Goal: Information Seeking & Learning: Check status

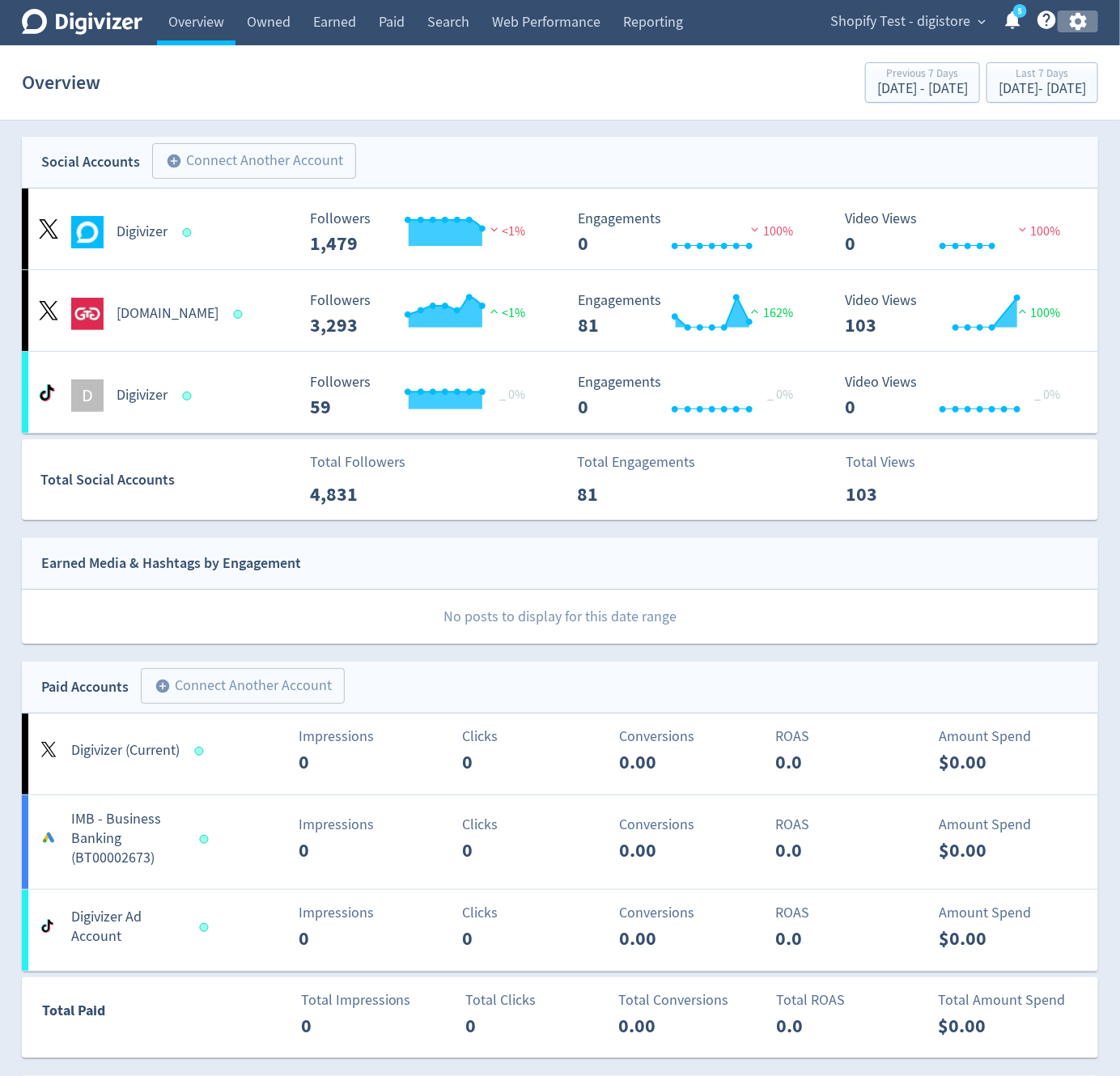
click at [1088, 25] on icon "button" at bounding box center [1078, 22] width 22 height 22
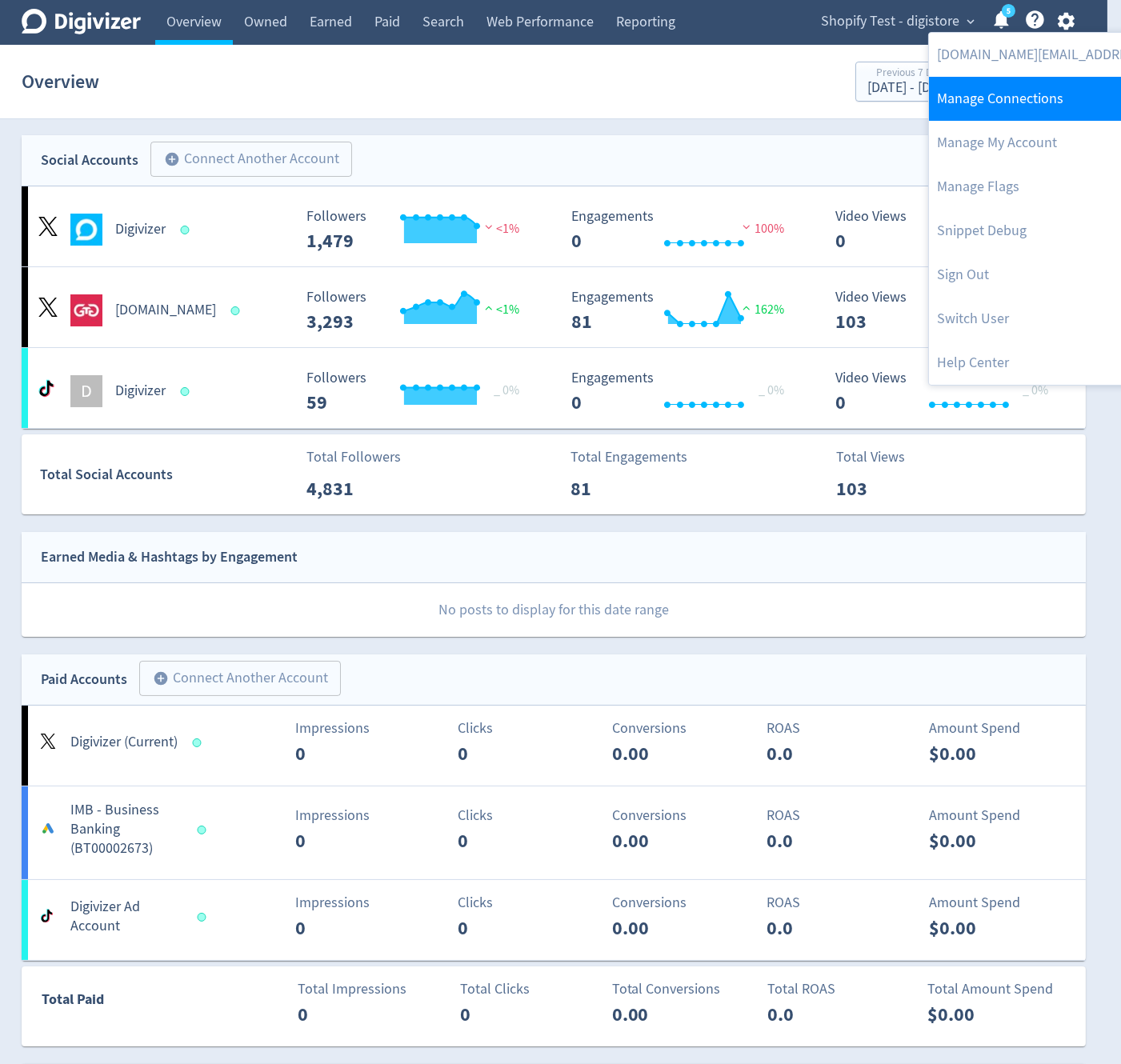
click at [1037, 100] on link "Manage Connections" at bounding box center [1092, 98] width 327 height 44
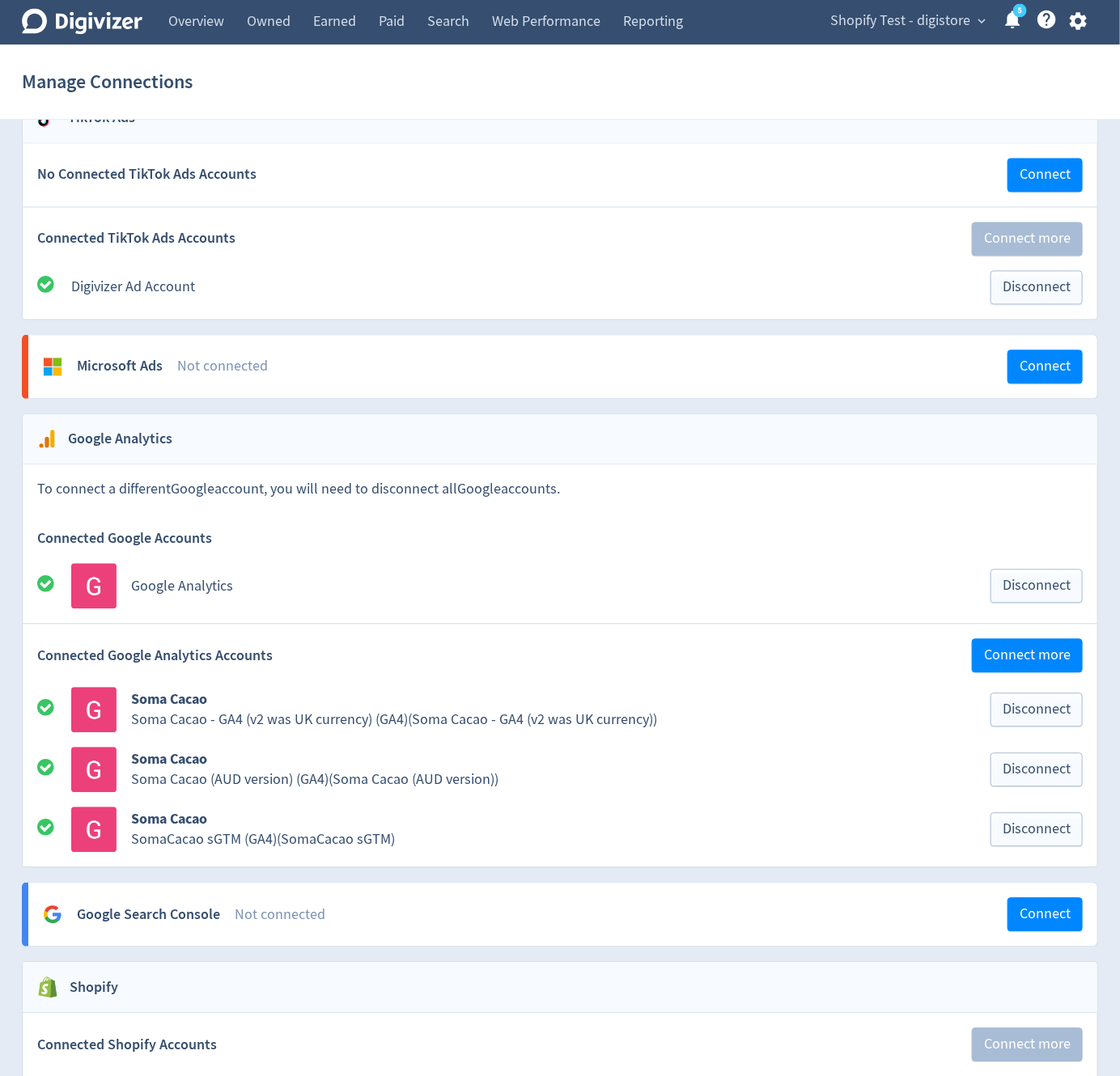
scroll to position [1441, 0]
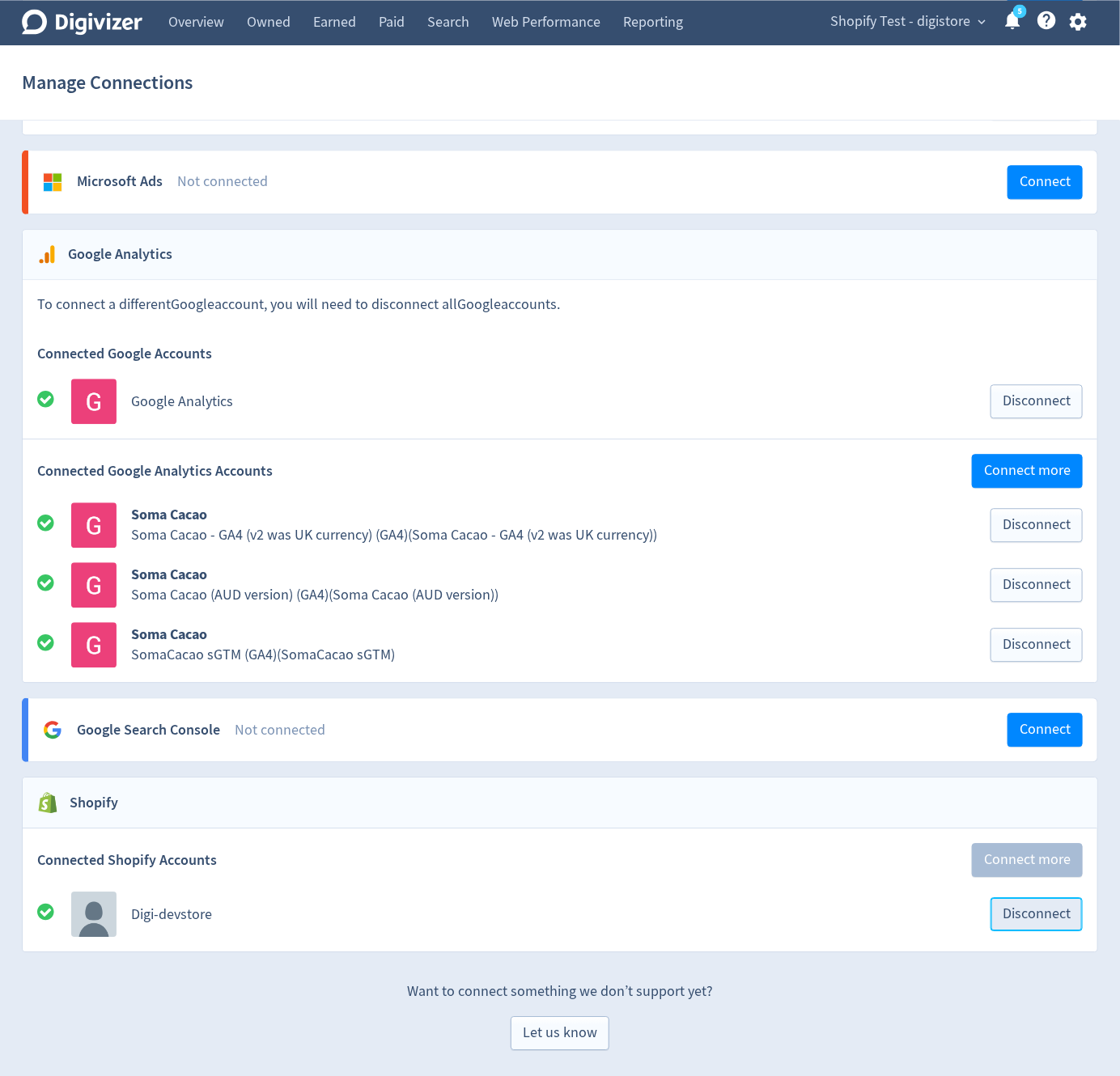
click at [1042, 913] on span "Disconnect" at bounding box center [1037, 915] width 68 height 15
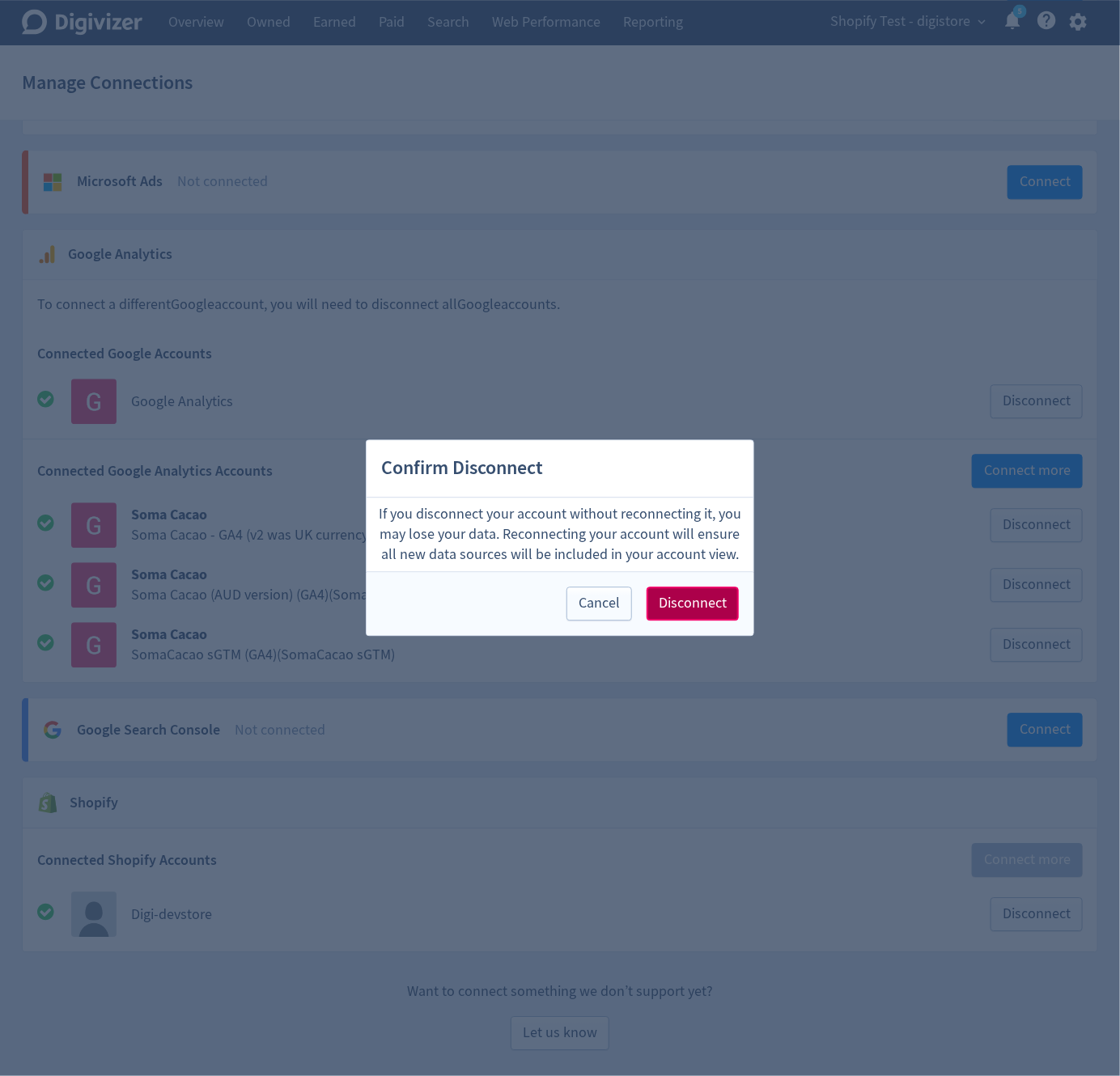
click at [712, 603] on span "Disconnect" at bounding box center [693, 605] width 68 height 15
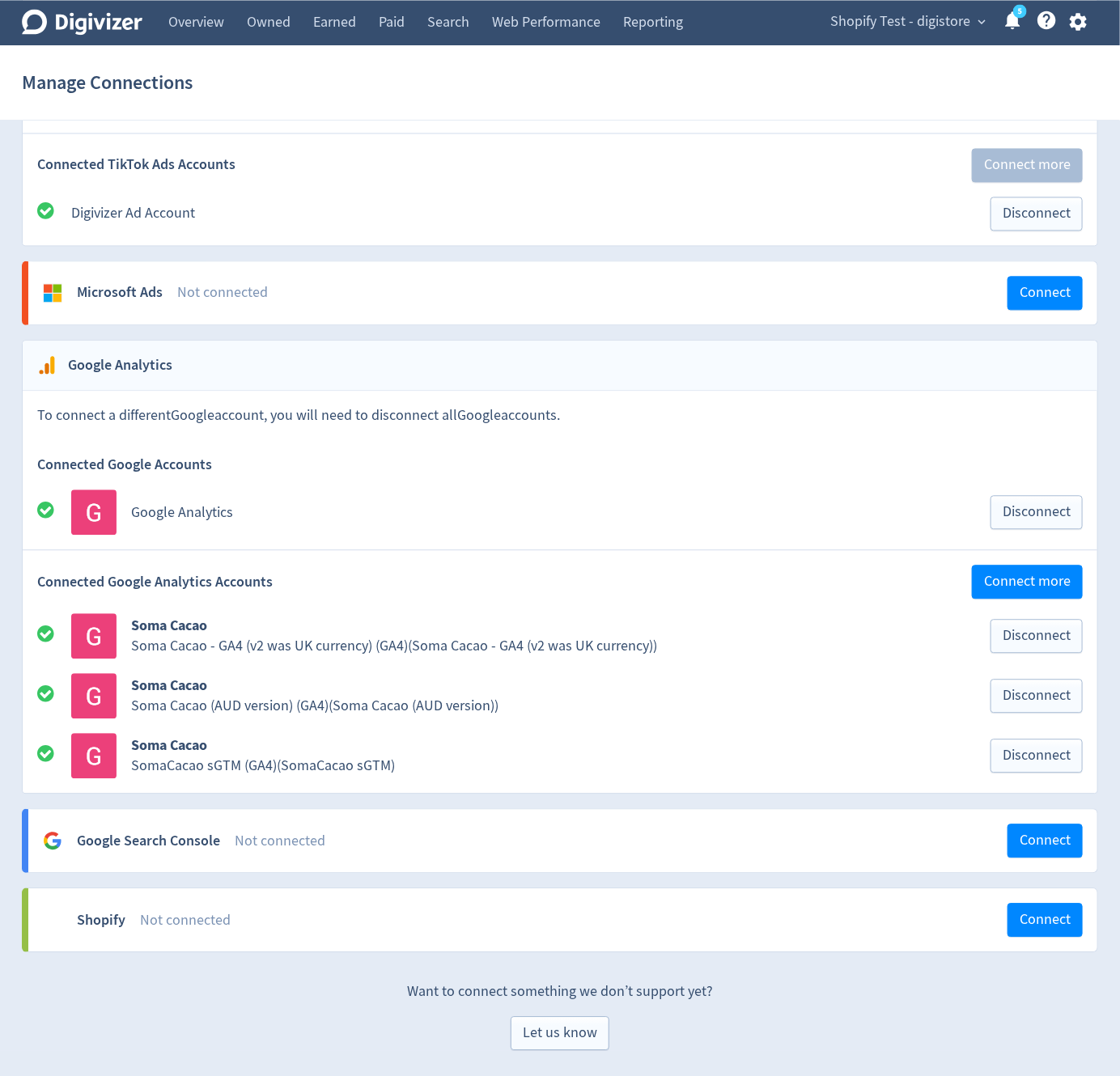
scroll to position [1331, 0]
click at [1023, 930] on button "Connect" at bounding box center [1045, 920] width 75 height 34
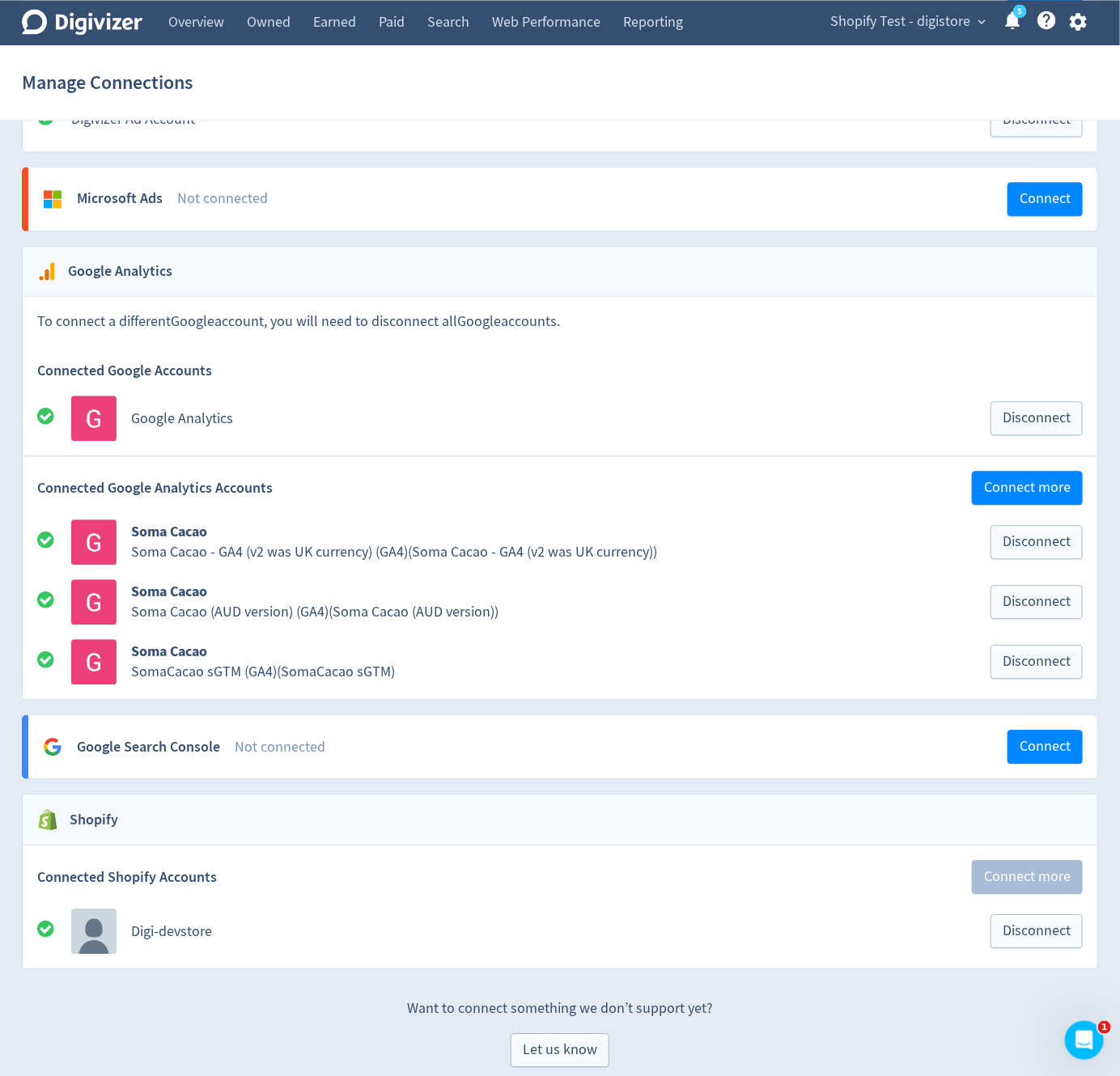
scroll to position [1441, 0]
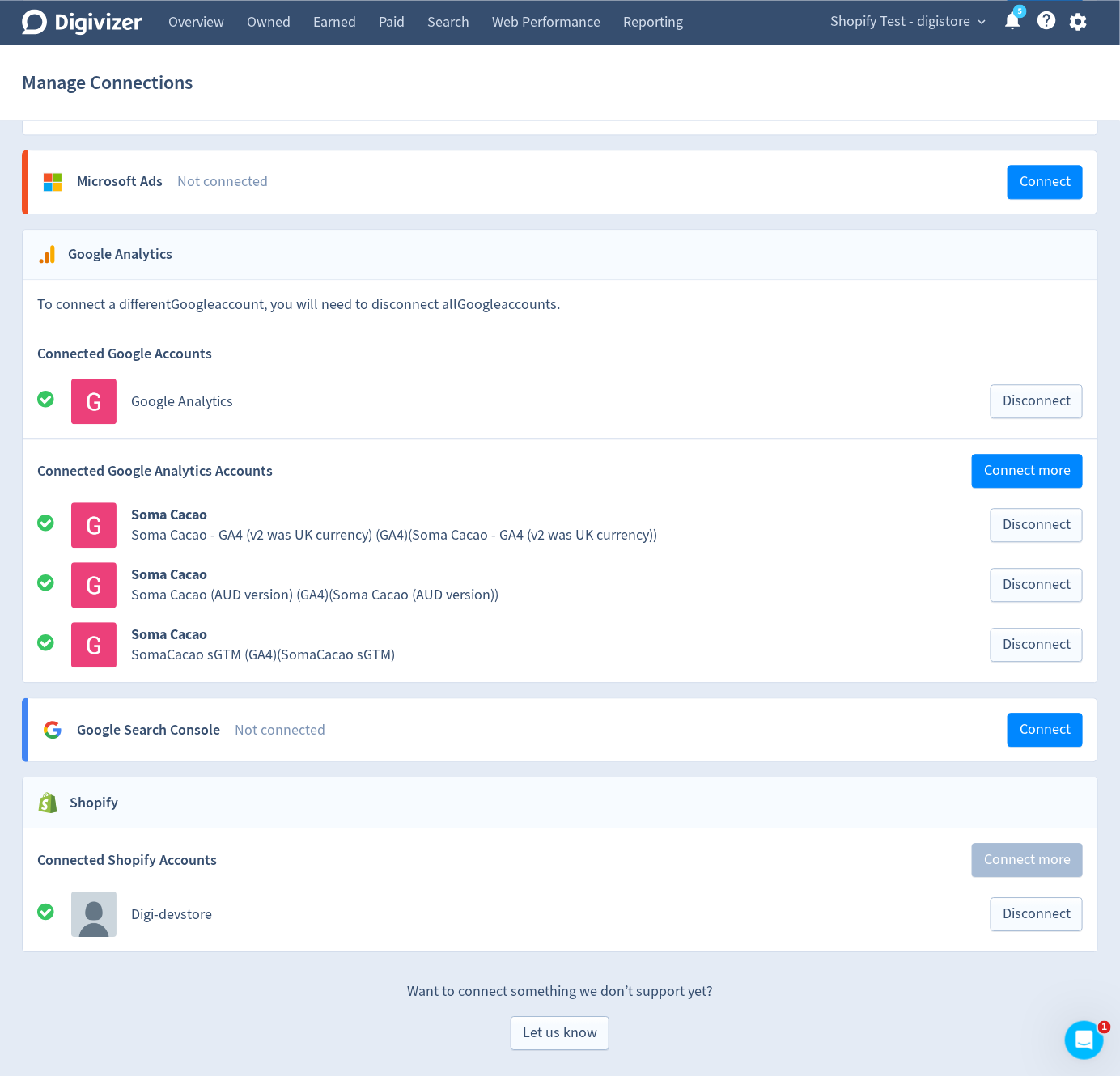
click at [926, 6] on div "Shopify Test - digistore expand_more 5 Help Center - Searchable support on usin…" at bounding box center [954, 22] width 285 height 45
click at [928, 24] on span "Shopify Test - digistore" at bounding box center [900, 22] width 140 height 26
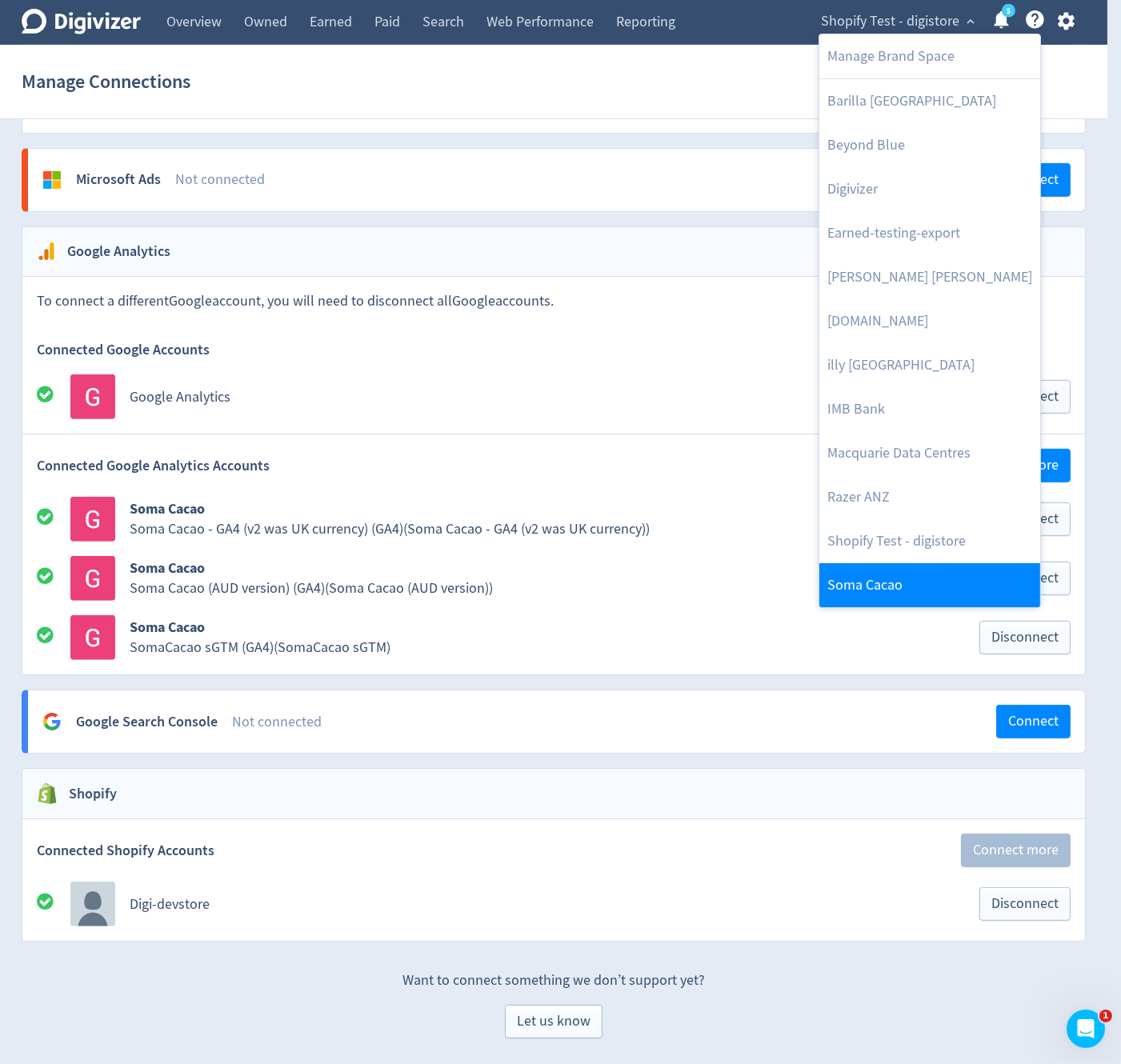
click at [923, 585] on link "Soma Cacao" at bounding box center [930, 585] width 221 height 44
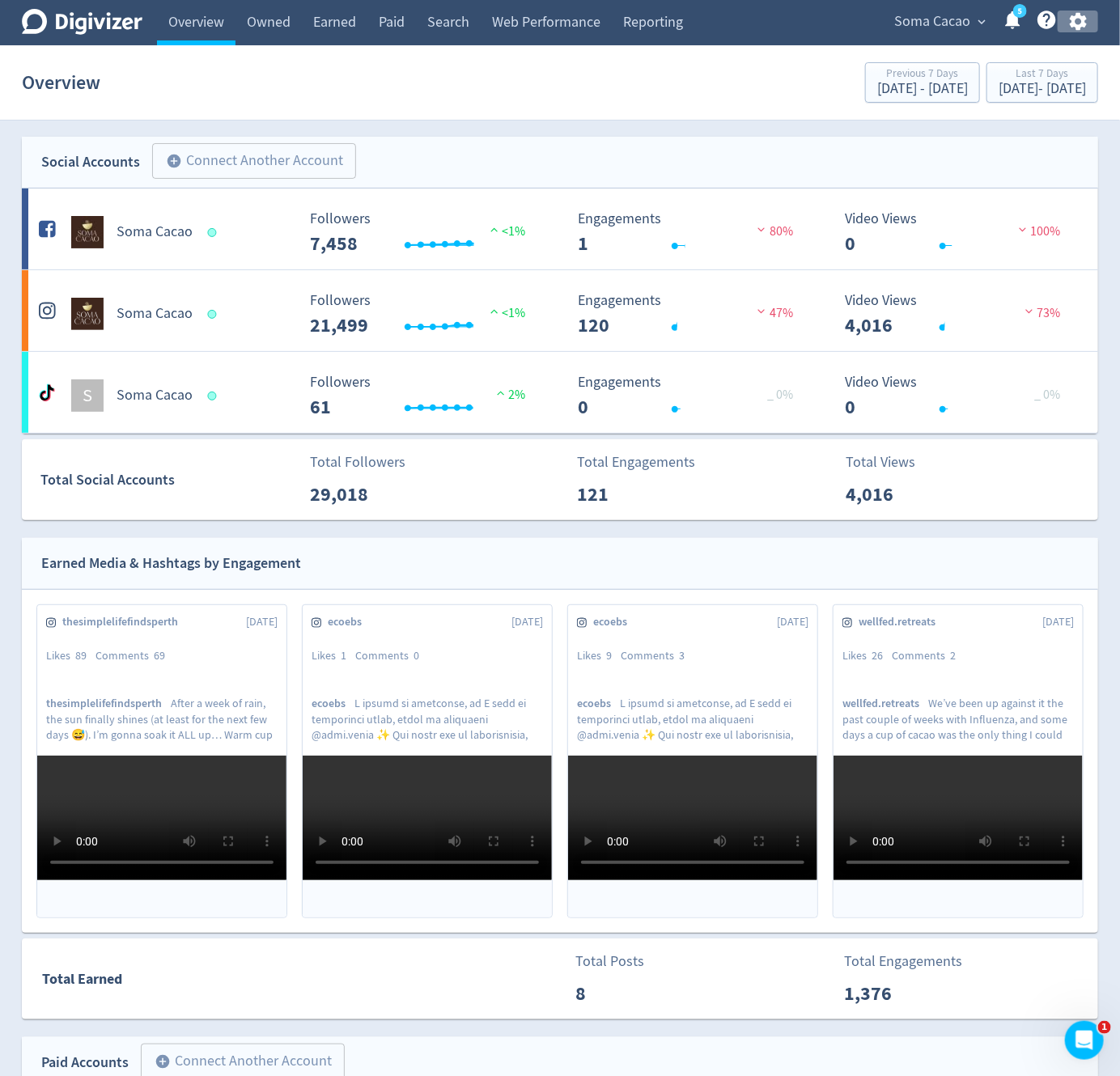
click at [1078, 25] on icon "button" at bounding box center [1078, 22] width 17 height 17
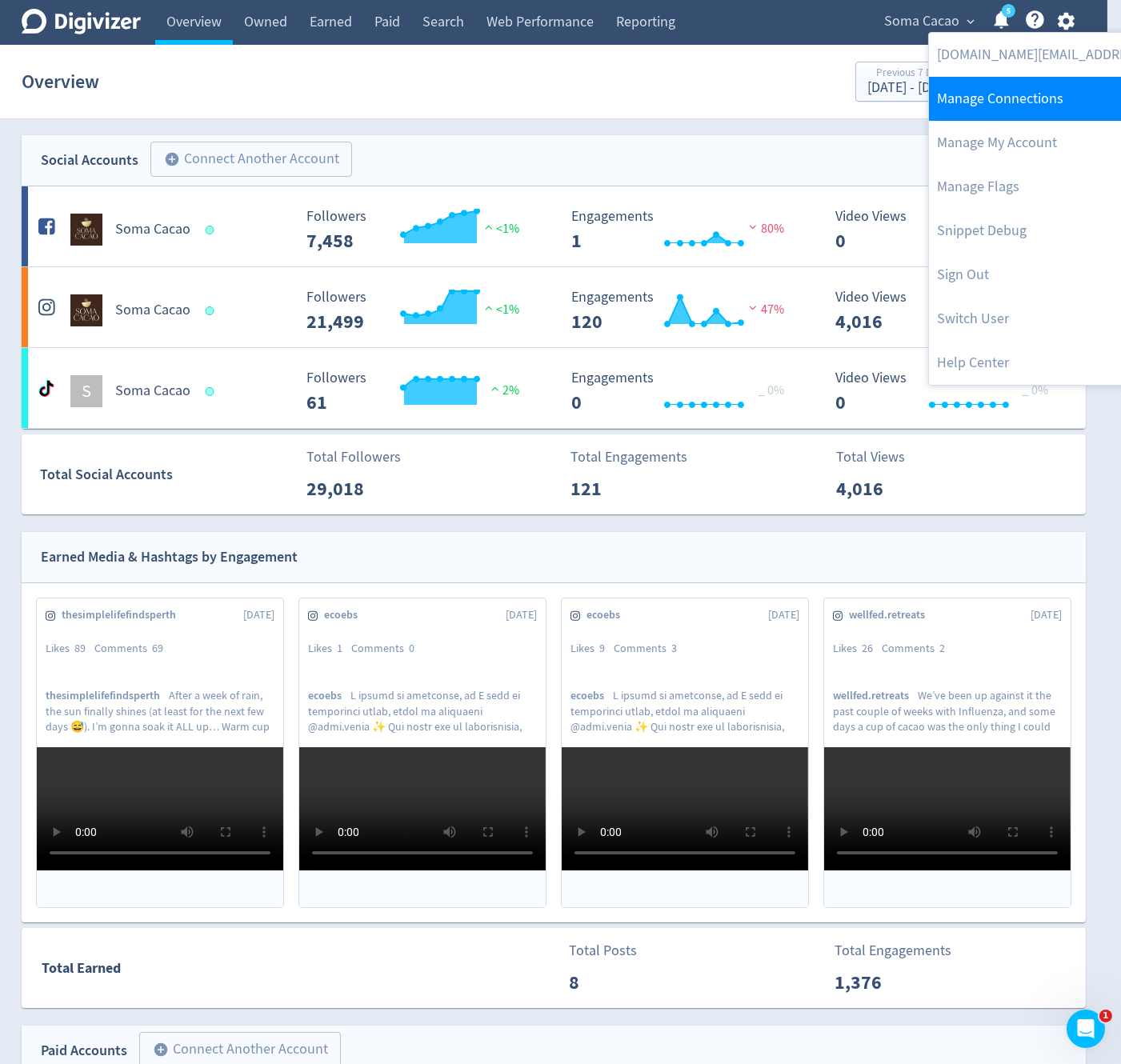
click at [1025, 100] on link "Manage Connections" at bounding box center [1092, 98] width 327 height 44
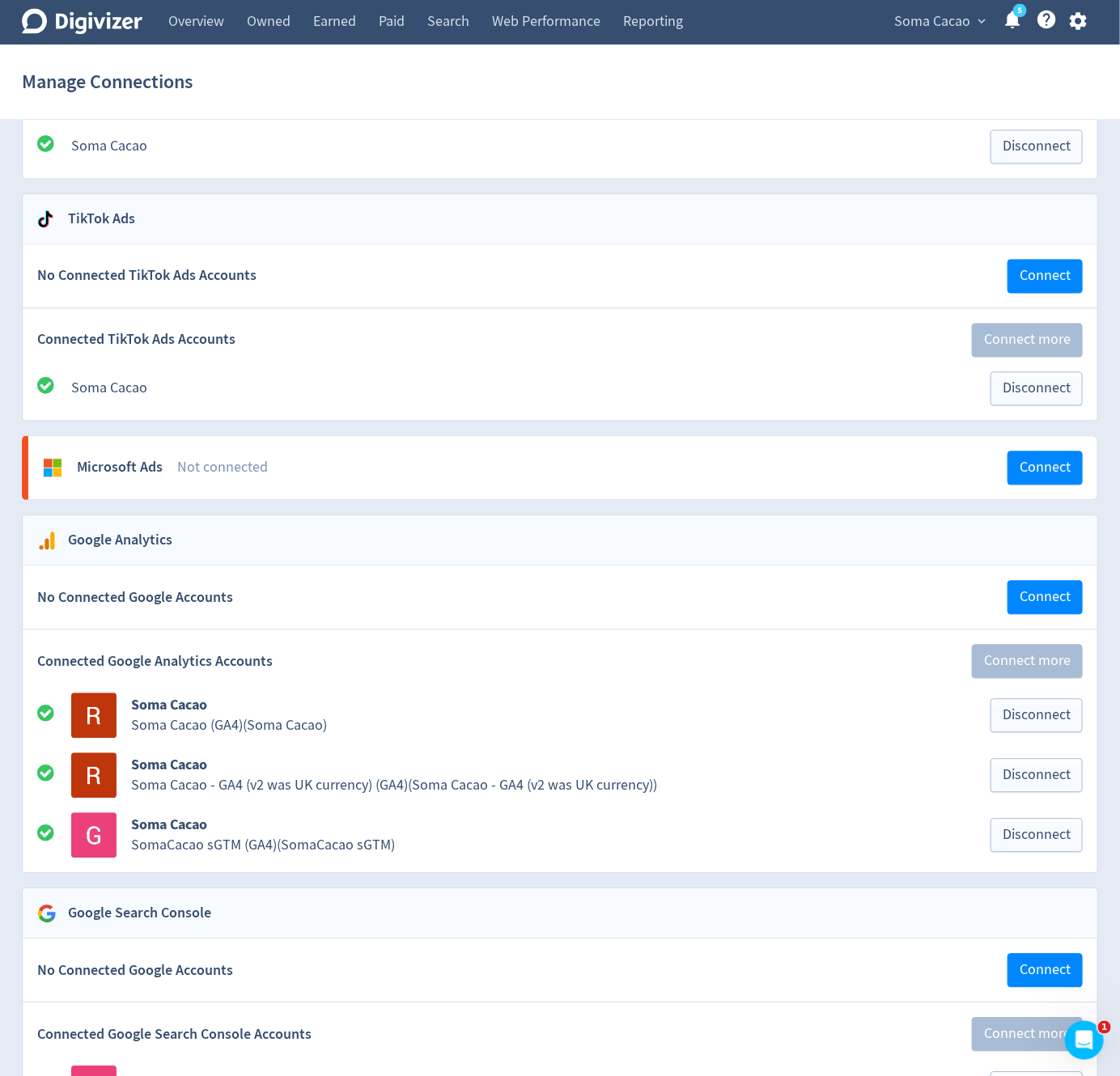
scroll to position [1415, 0]
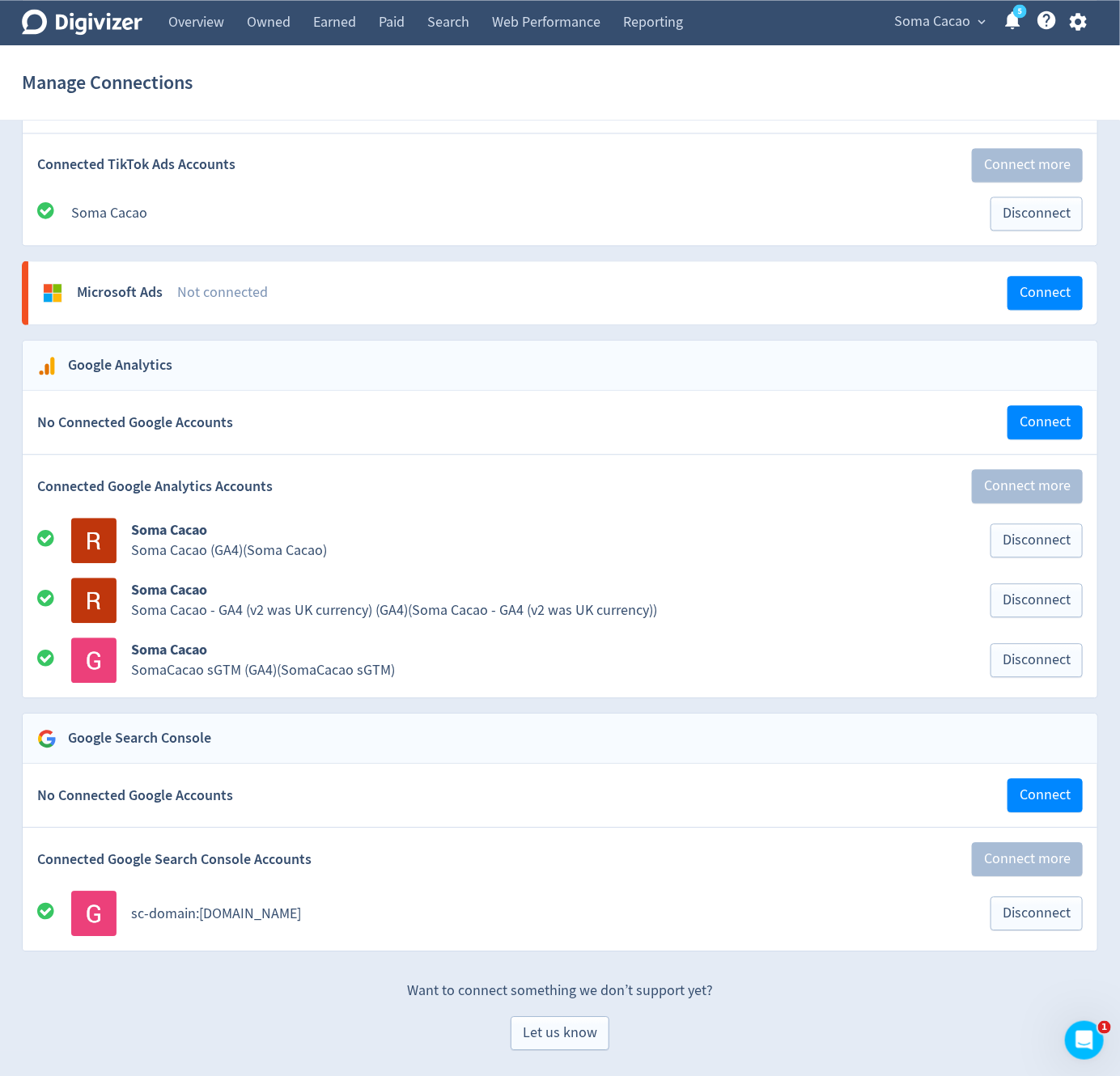
click at [231, 992] on p "Want to connect something we don’t support yet?" at bounding box center [559, 984] width 1076 height 35
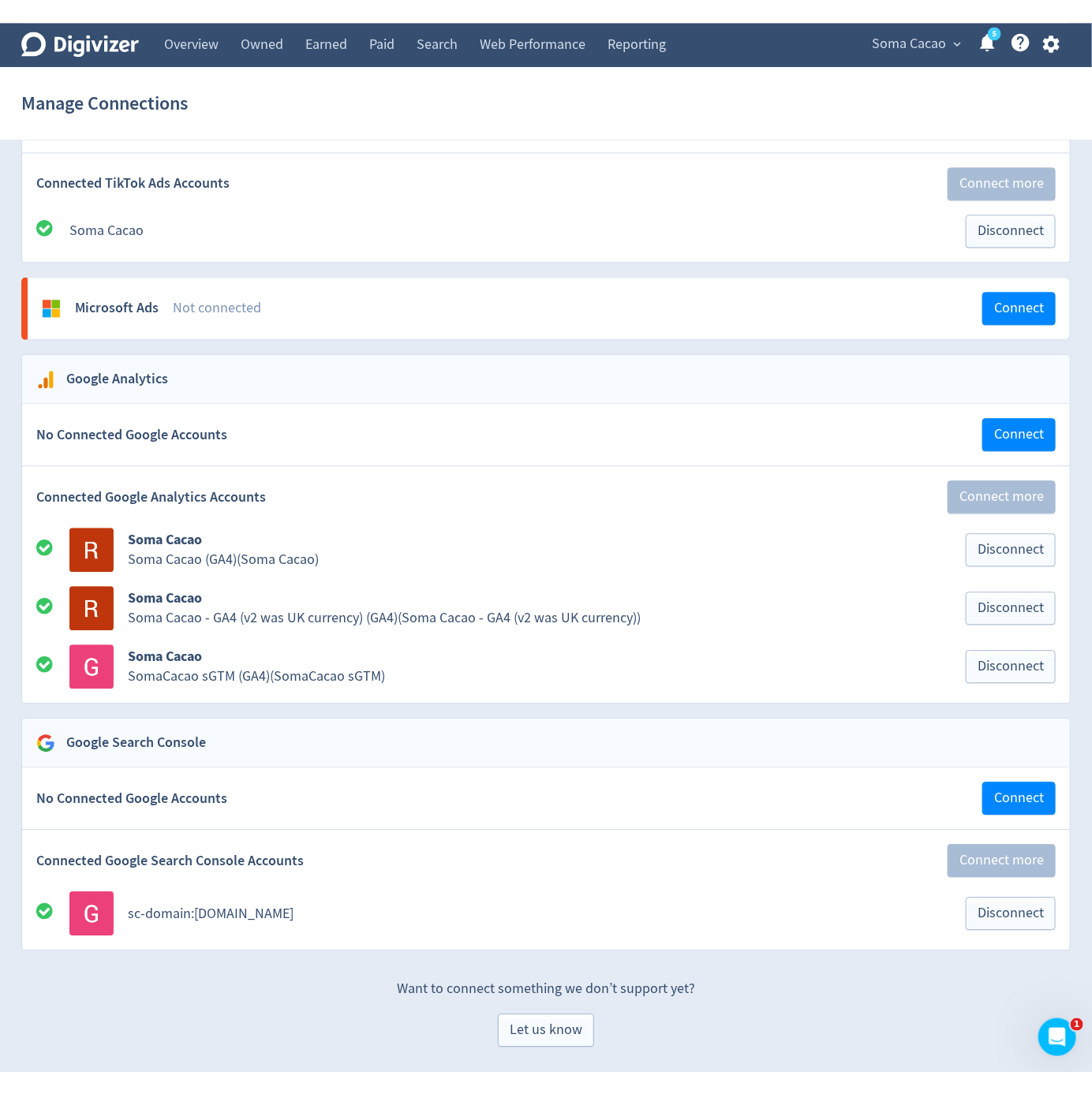
scroll to position [1334, 0]
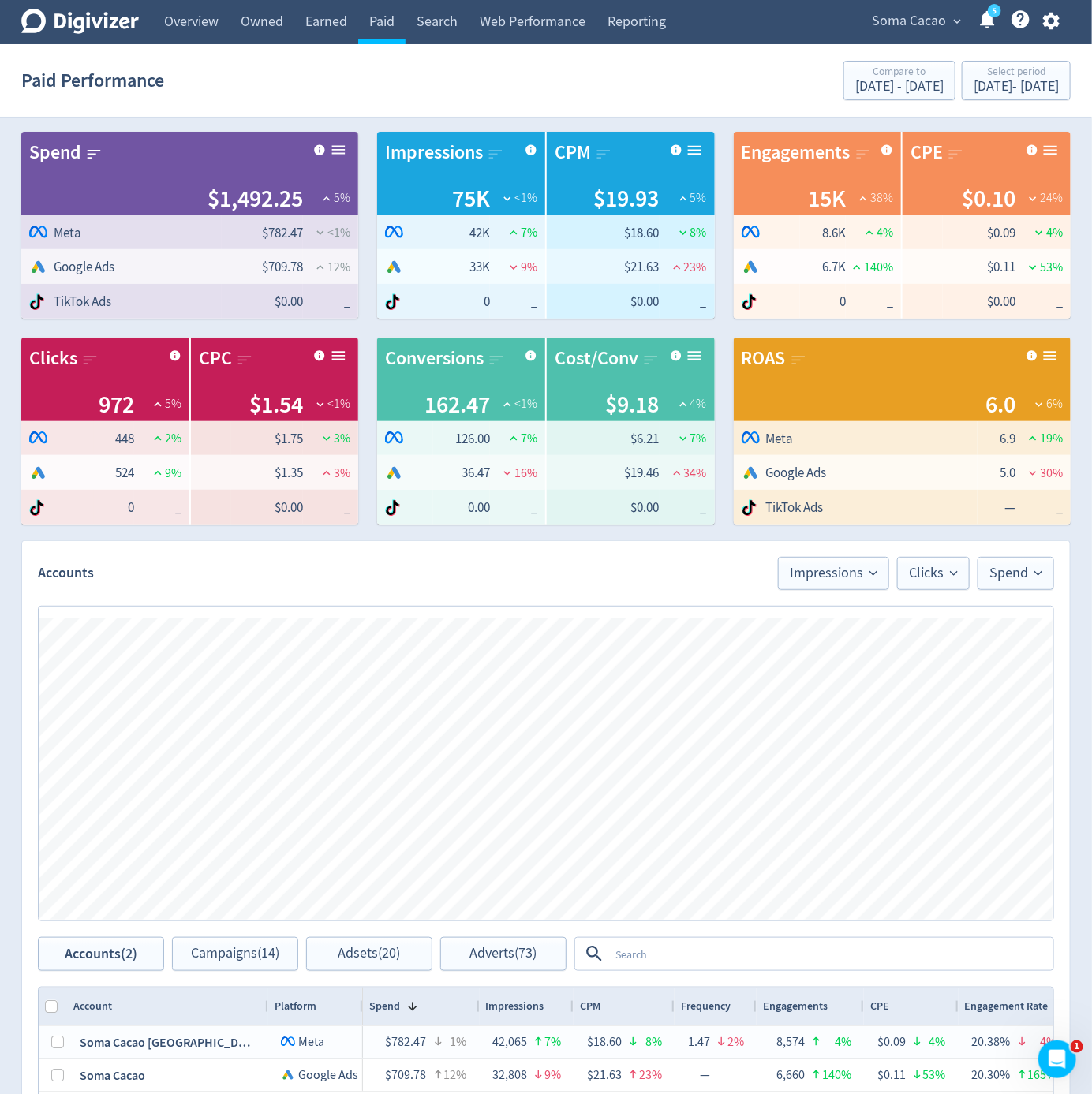
click at [918, 32] on div "Soma Cacao expand_more 5 Help Center - Searchable support on using Digivizer" at bounding box center [962, 22] width 216 height 44
click at [926, 29] on span "Soma Cacao" at bounding box center [909, 21] width 74 height 25
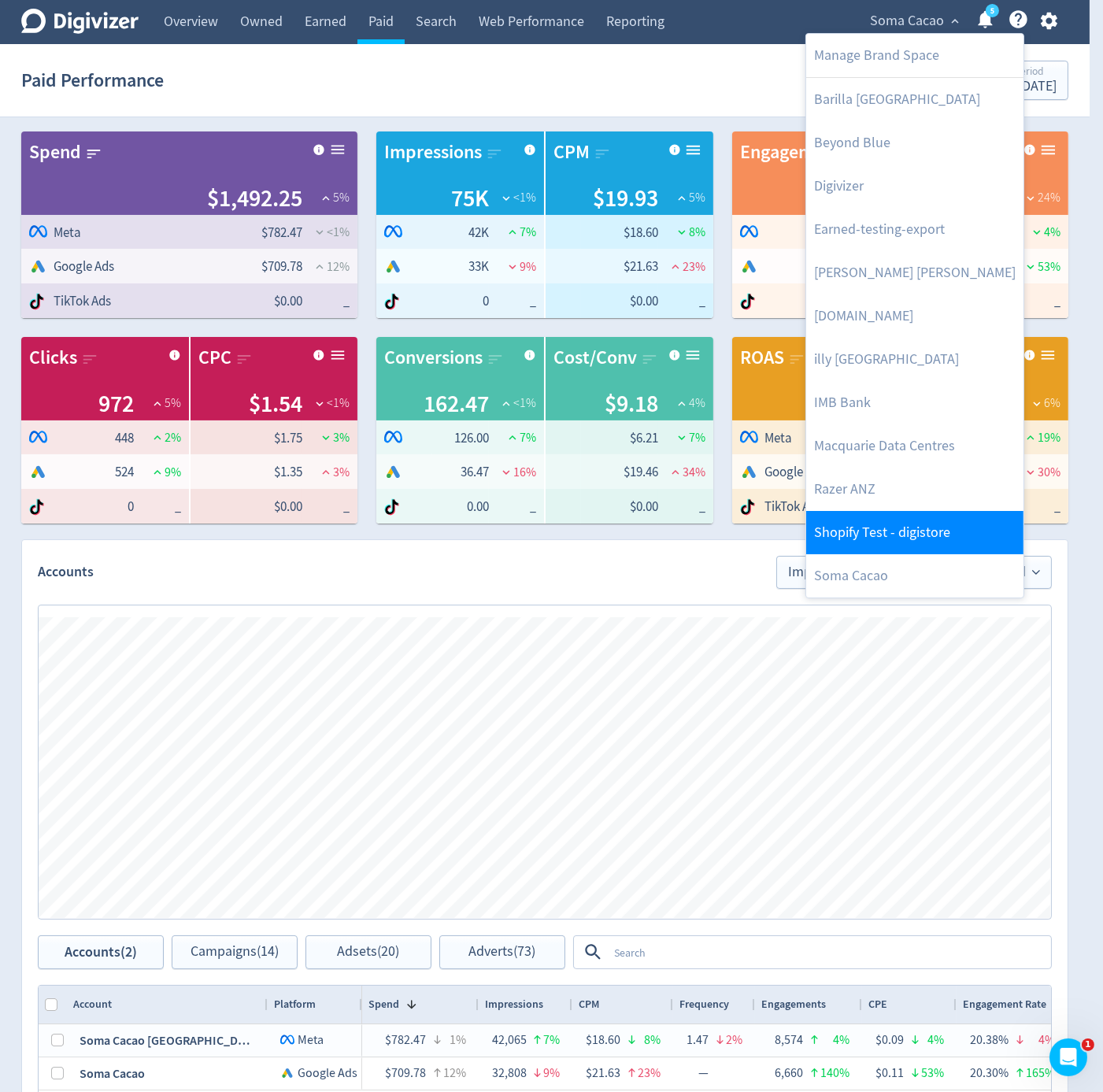
click at [943, 535] on link "Shopify Test - digistore" at bounding box center [915, 532] width 217 height 43
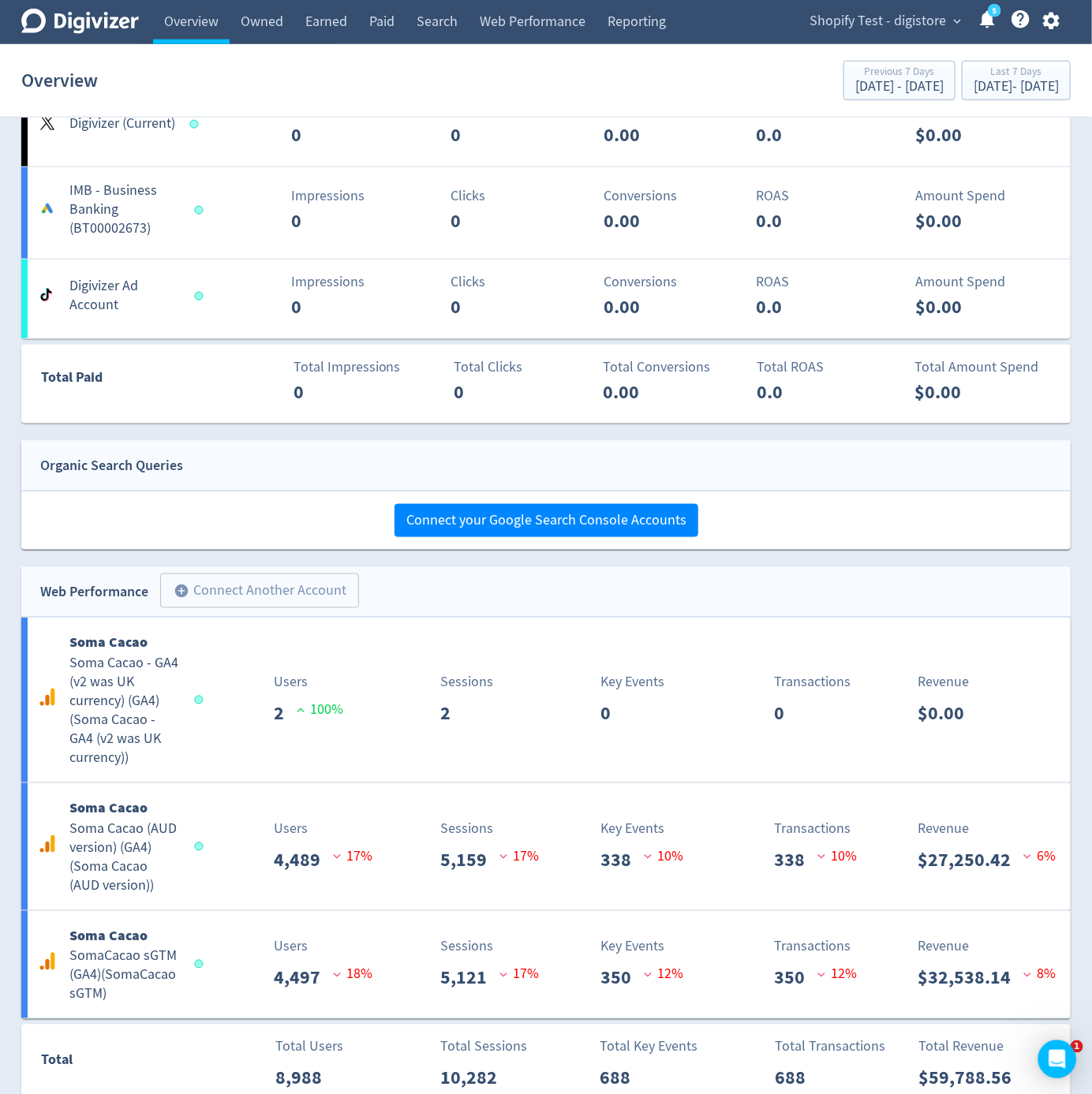
scroll to position [687, 0]
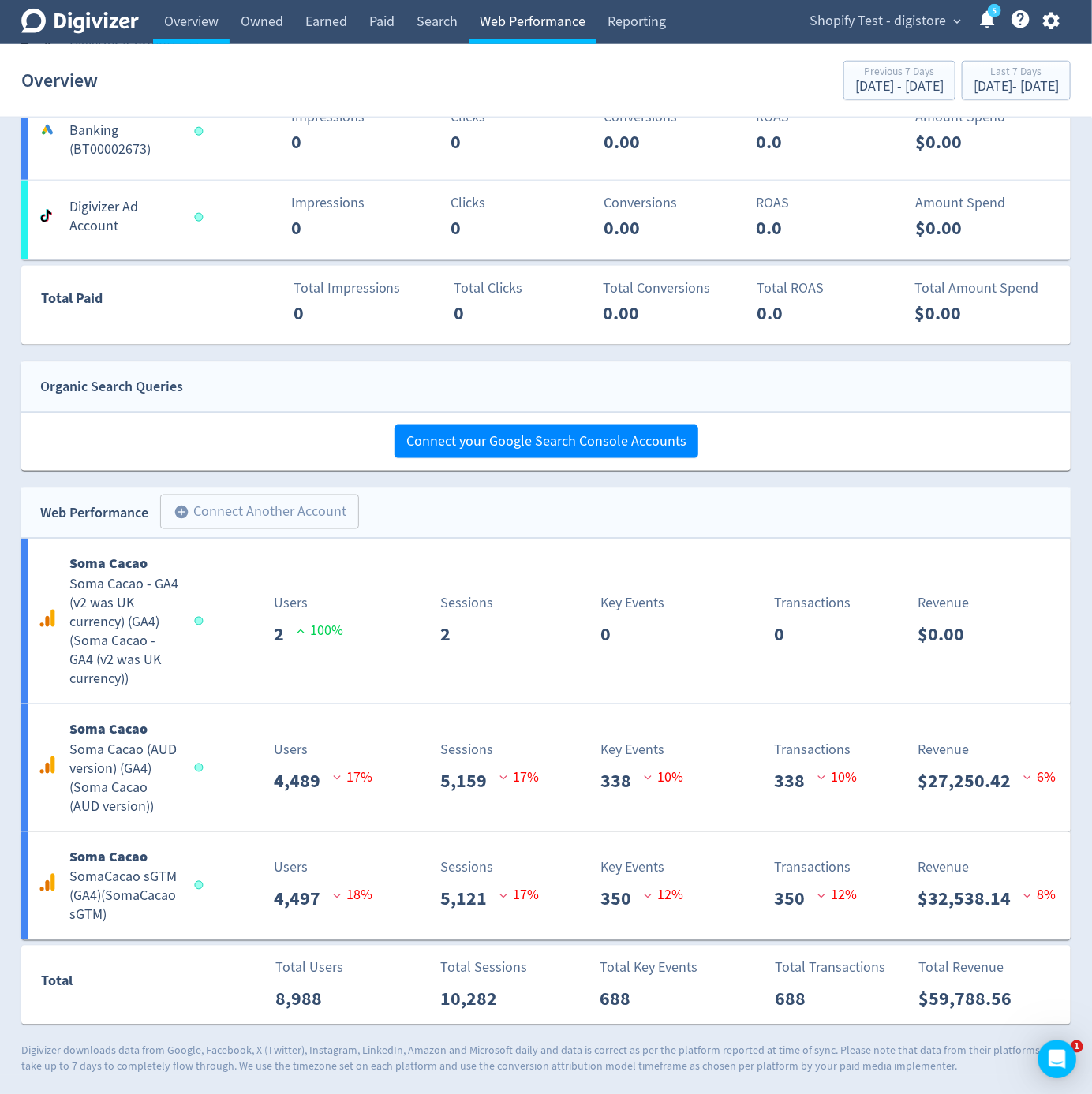
click at [522, 28] on link "Web Performance" at bounding box center [533, 22] width 128 height 44
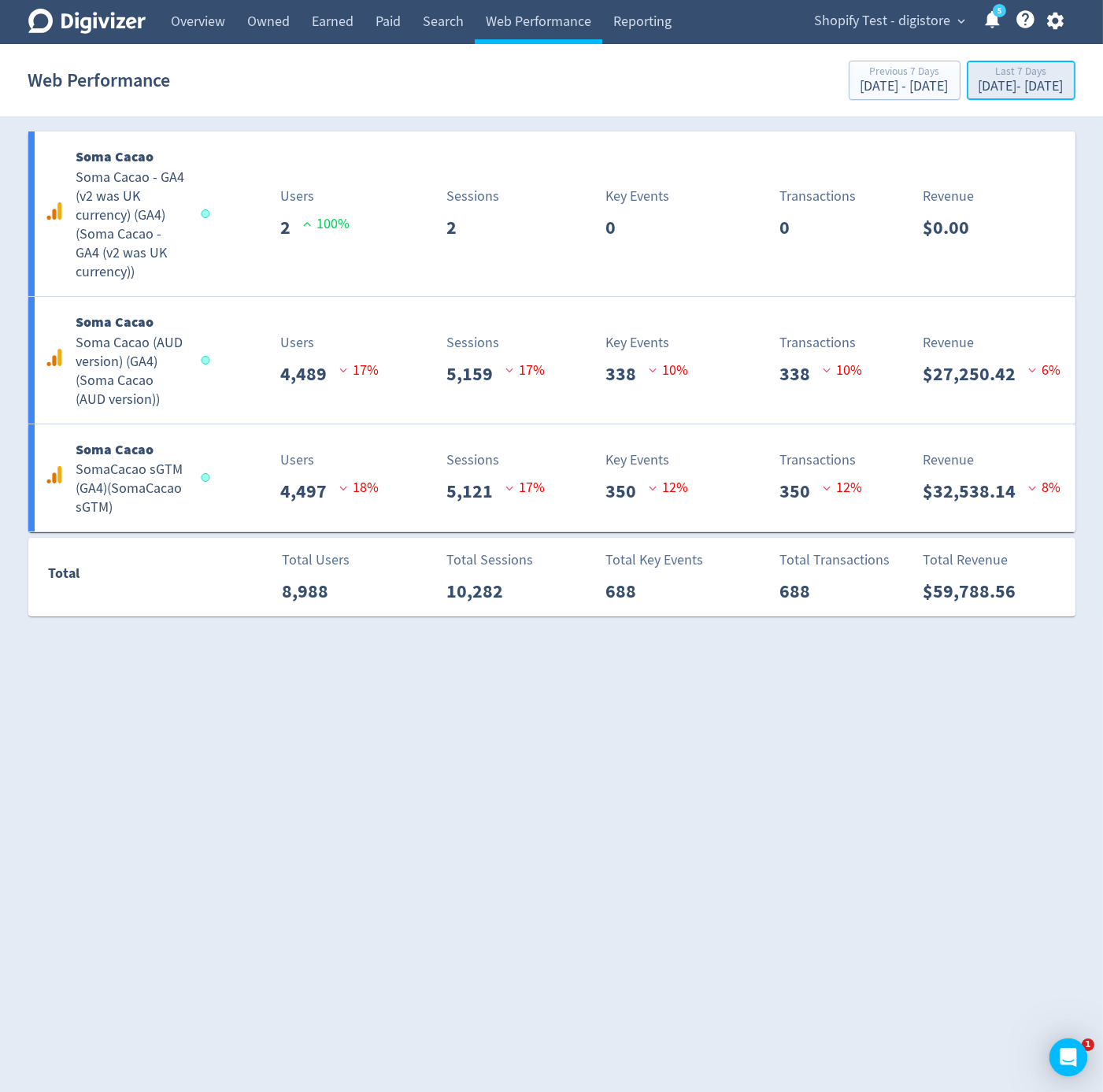
click at [979, 71] on div "Last 7 Days" at bounding box center [1021, 73] width 85 height 14
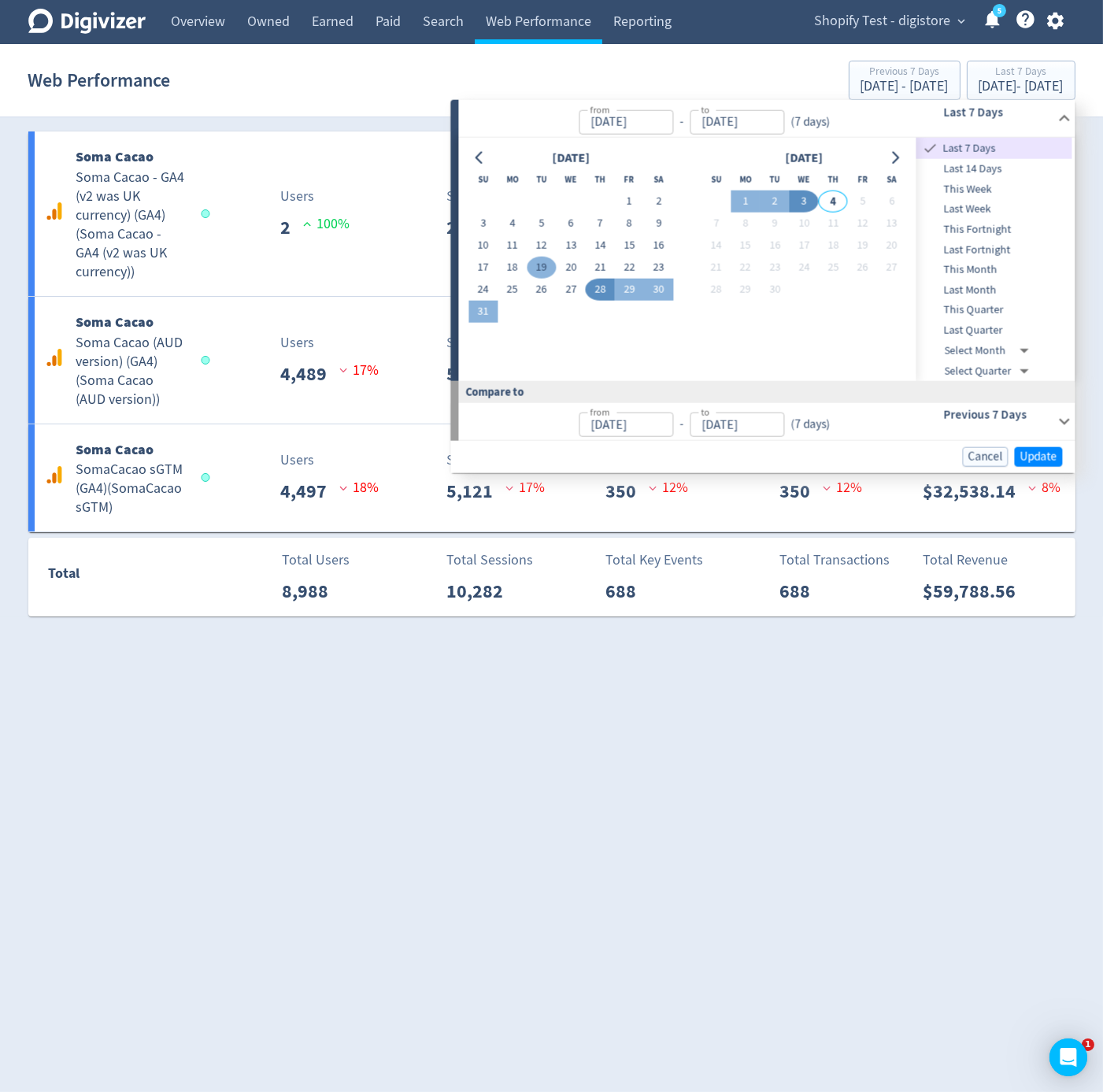
drag, startPoint x: 489, startPoint y: 268, endPoint x: 547, endPoint y: 269, distance: 58.0
click at [490, 268] on button "17" at bounding box center [483, 267] width 29 height 22
type input "Aug 17, 2025"
click at [547, 269] on button "19" at bounding box center [542, 267] width 29 height 22
type input "Aug 19, 2025"
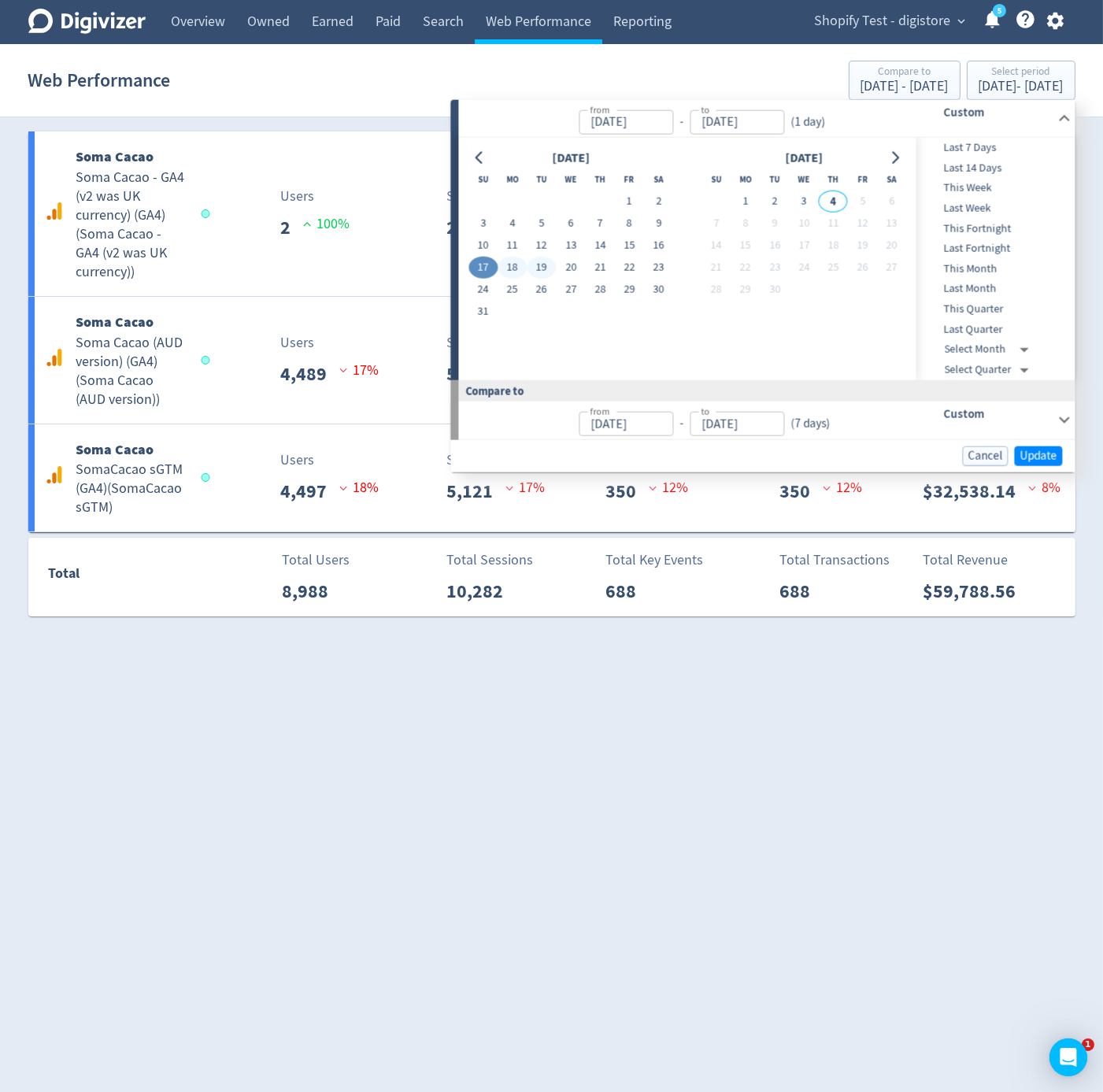
type input "Aug 14, 2025"
type input "Aug 16, 2025"
click at [1024, 457] on span "Update" at bounding box center [1038, 455] width 37 height 12
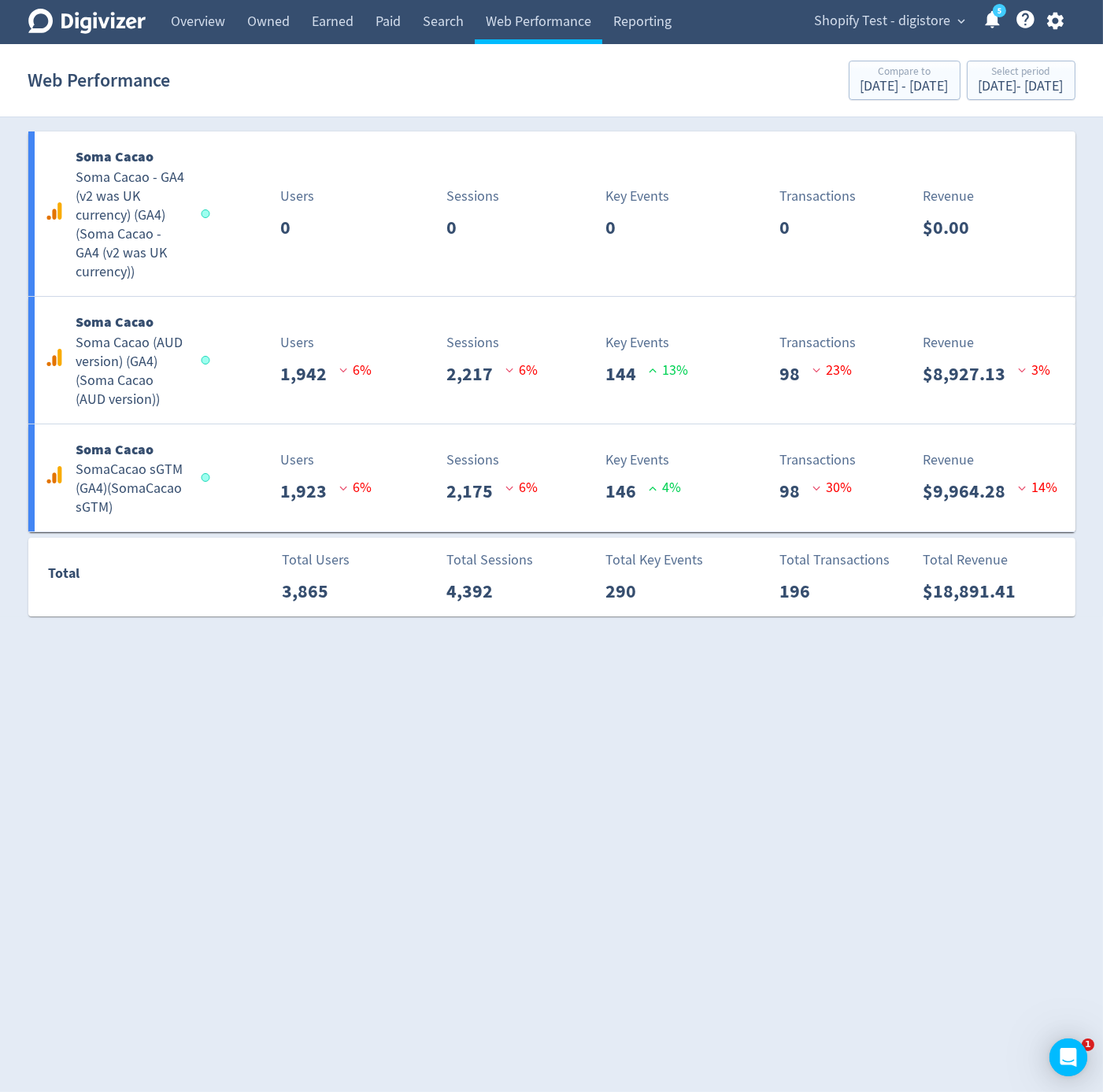
click at [825, 634] on html "Digivizer Logo Mark Digivizer Logo Overview Owned Earned Paid Search Web Perfor…" at bounding box center [552, 317] width 1103 height 634
click at [1055, 19] on icon "button" at bounding box center [1056, 21] width 21 height 21
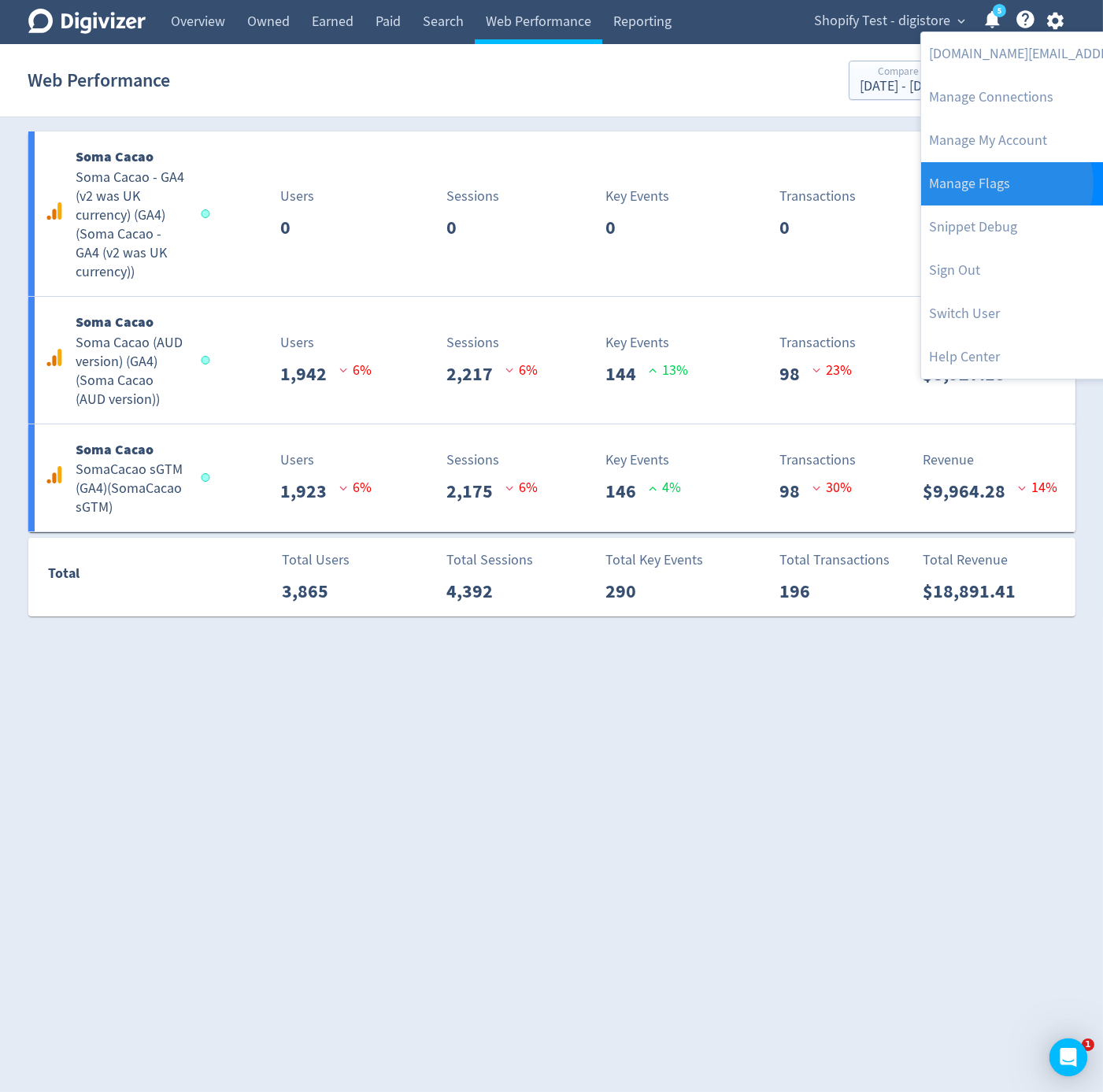
click at [1006, 184] on link "Manage Flags" at bounding box center [1082, 183] width 322 height 43
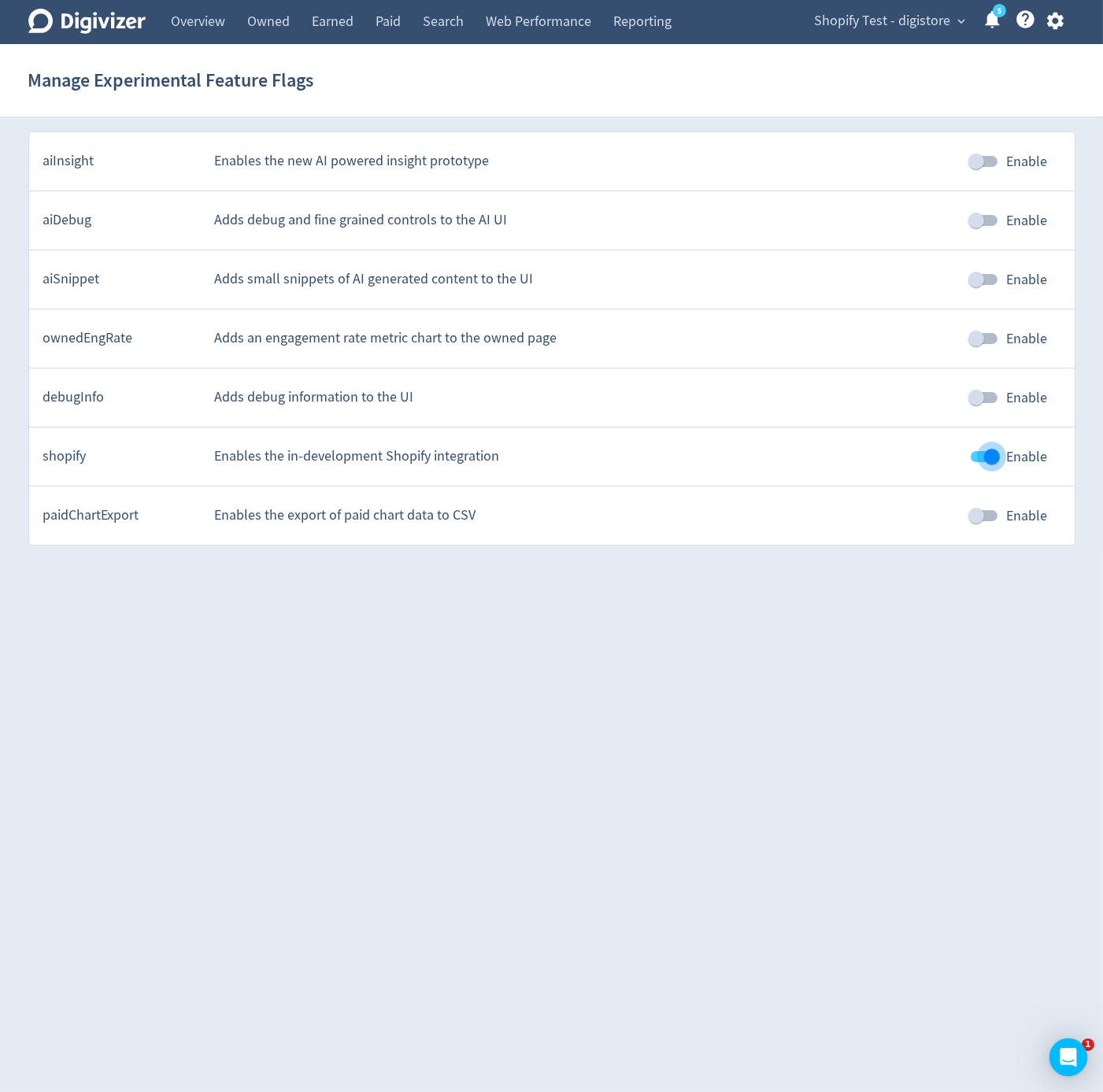
click at [985, 448] on input "Enable" at bounding box center [992, 457] width 90 height 30
checkbox input "false"
click at [925, 32] on span "Shopify Test - digistore" at bounding box center [884, 21] width 136 height 25
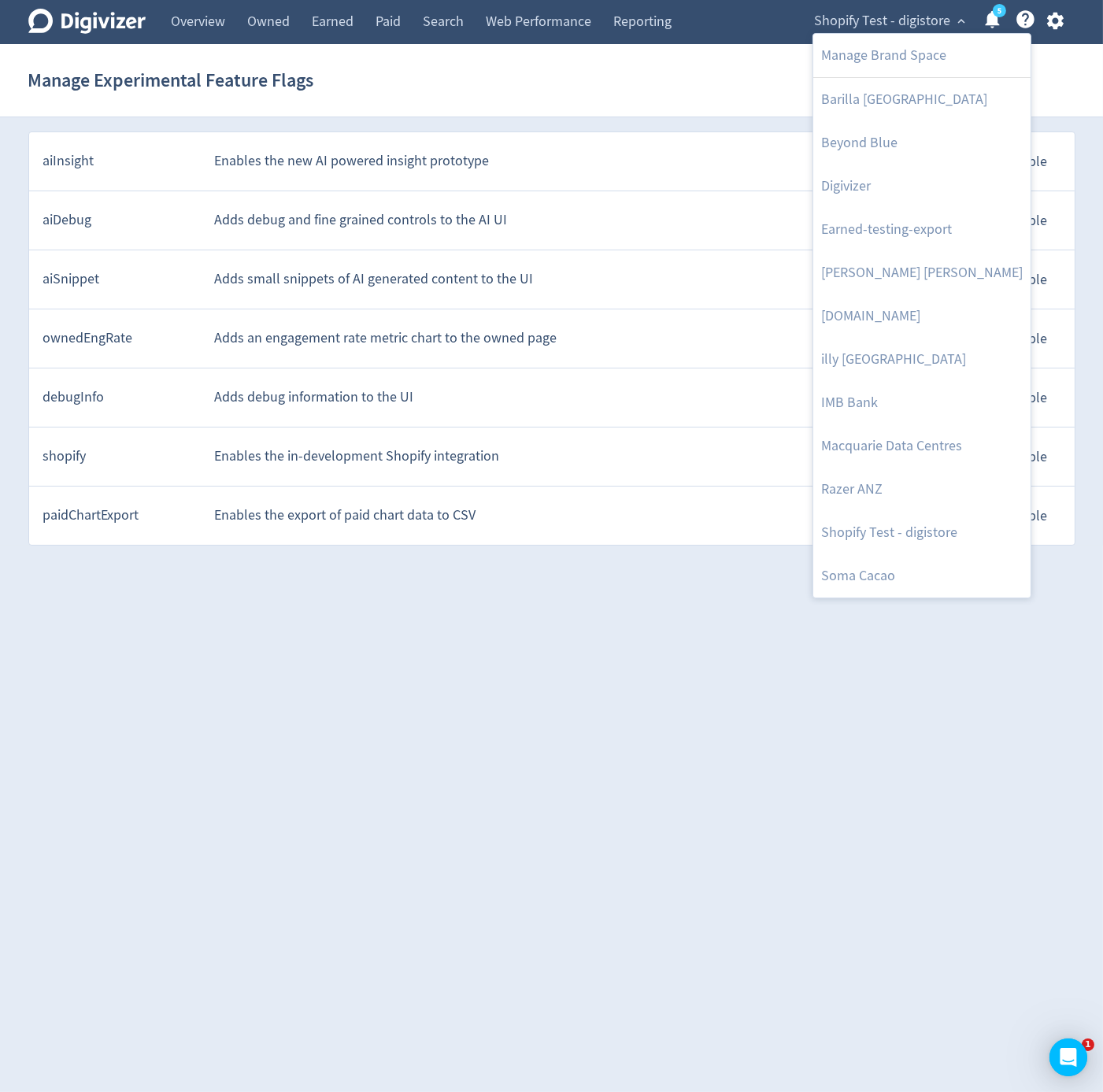
click at [709, 71] on div at bounding box center [552, 546] width 1103 height 1092
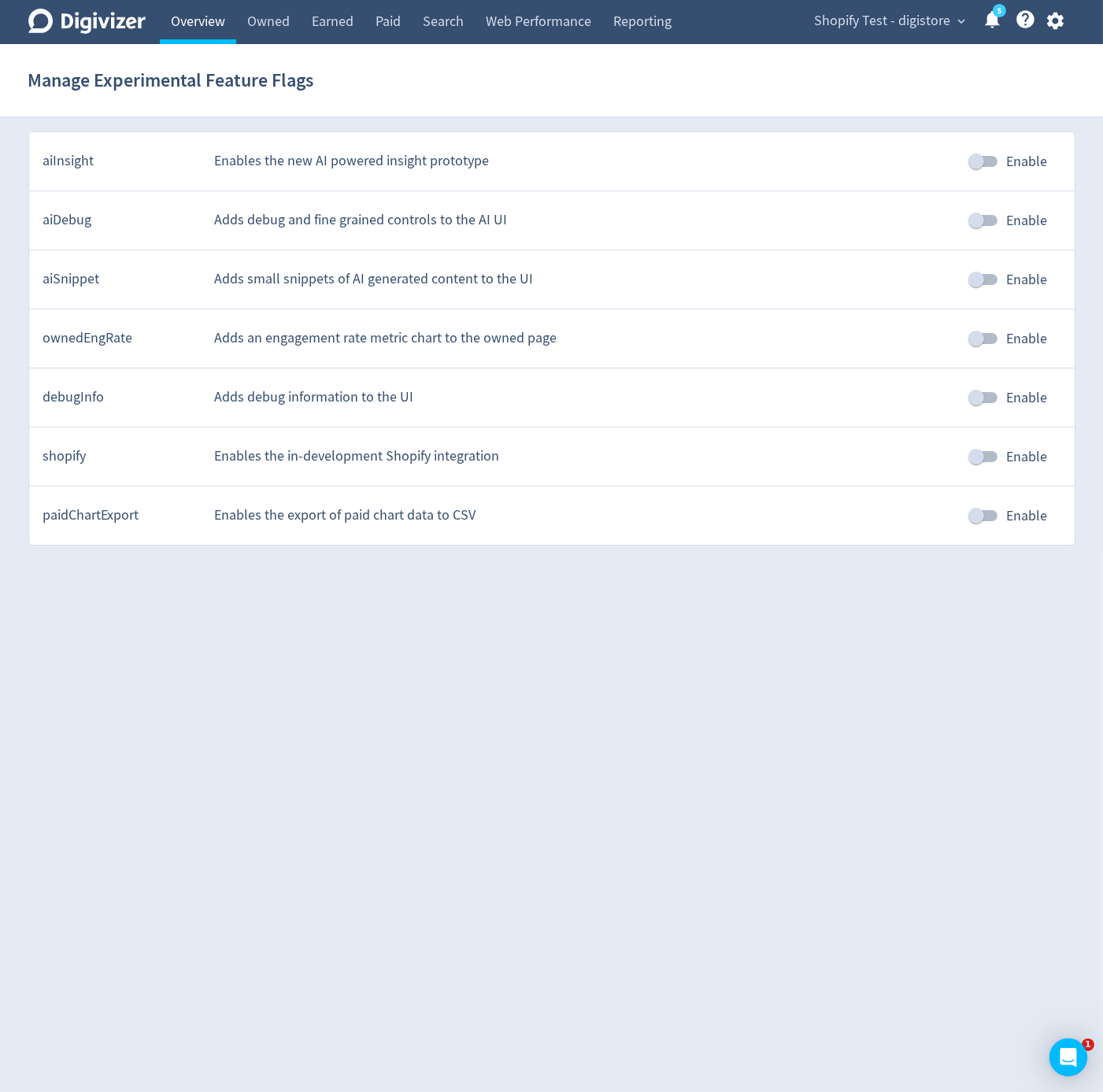
click at [184, 18] on link "Overview" at bounding box center [198, 22] width 76 height 44
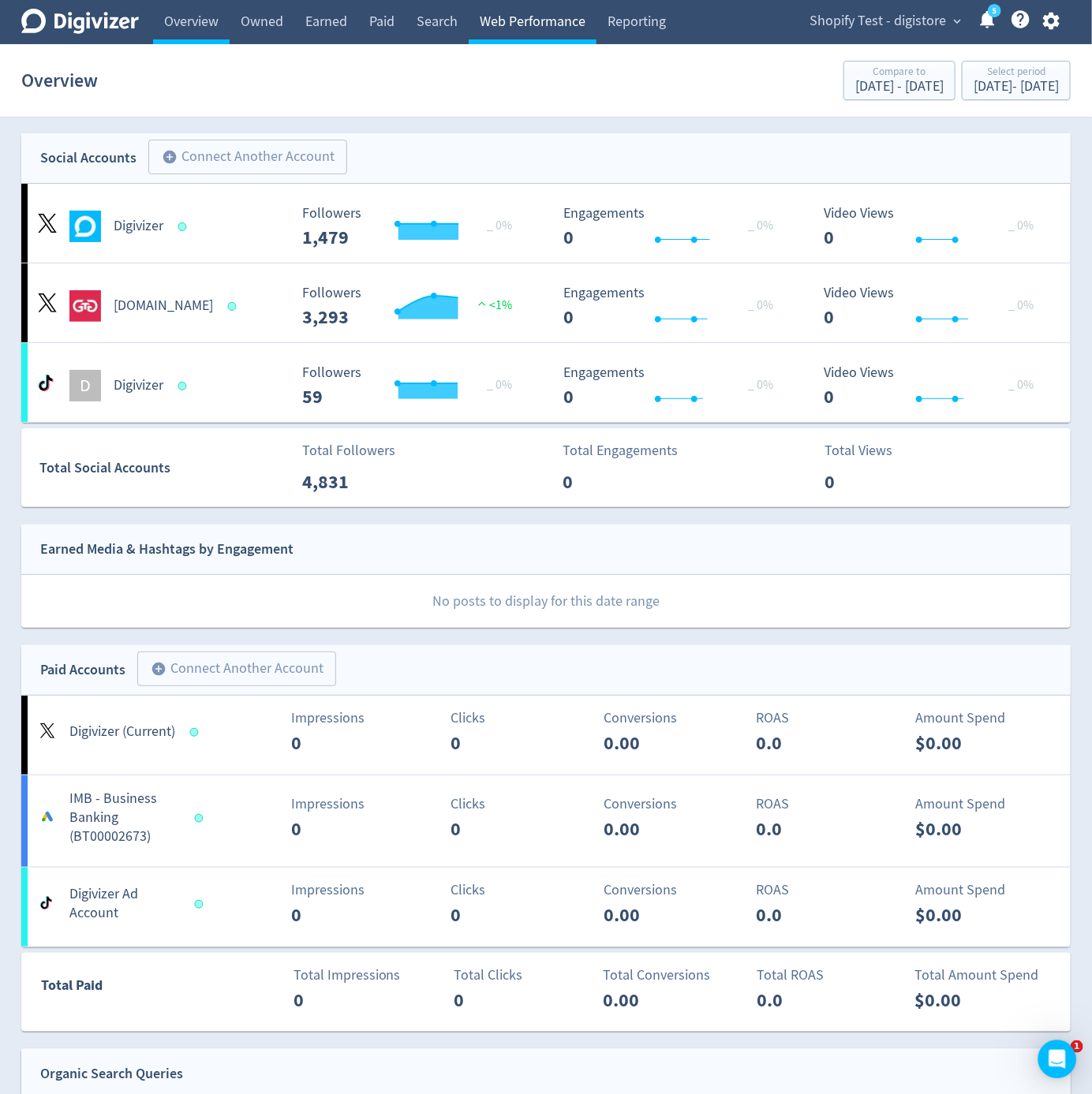
click at [551, 32] on link "Web Performance" at bounding box center [533, 22] width 128 height 44
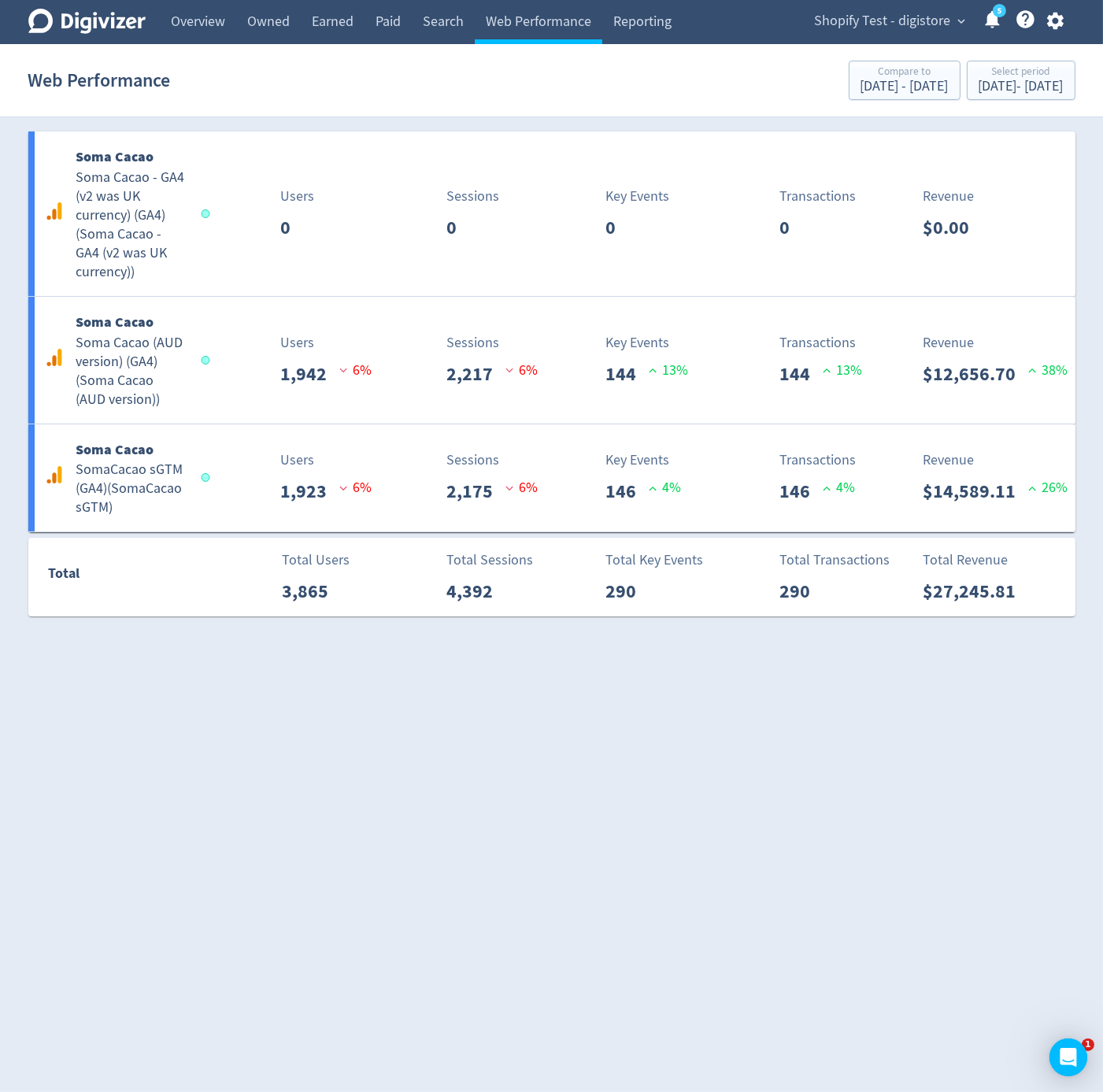
click at [964, 634] on html "Digivizer Logo Mark Digivizer Logo Overview Owned Earned Paid Search Web Perfor…" at bounding box center [552, 317] width 1103 height 634
click at [1050, 26] on icon "button" at bounding box center [1055, 21] width 16 height 17
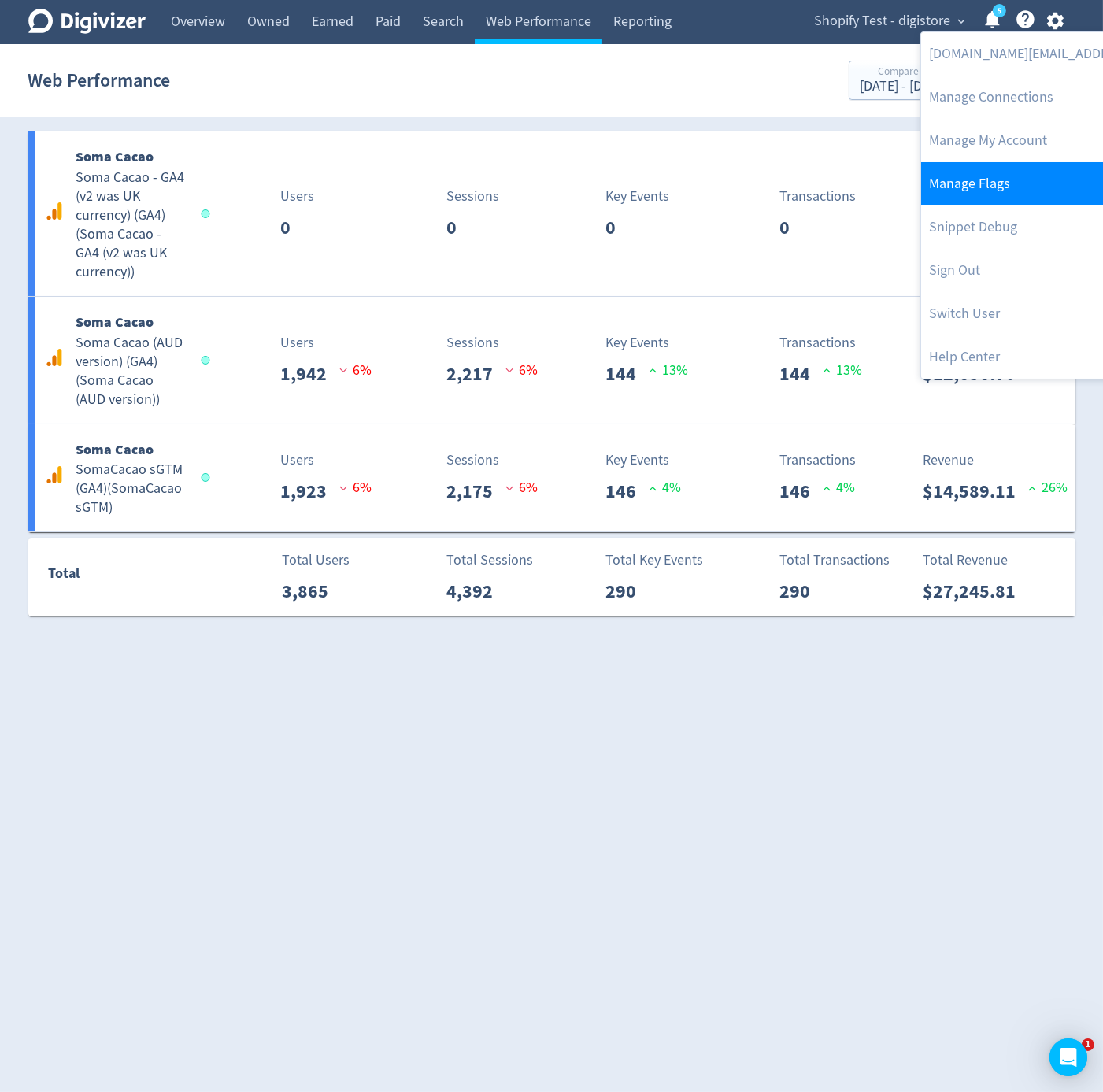
click at [1003, 180] on link "Manage Flags" at bounding box center [1082, 183] width 322 height 43
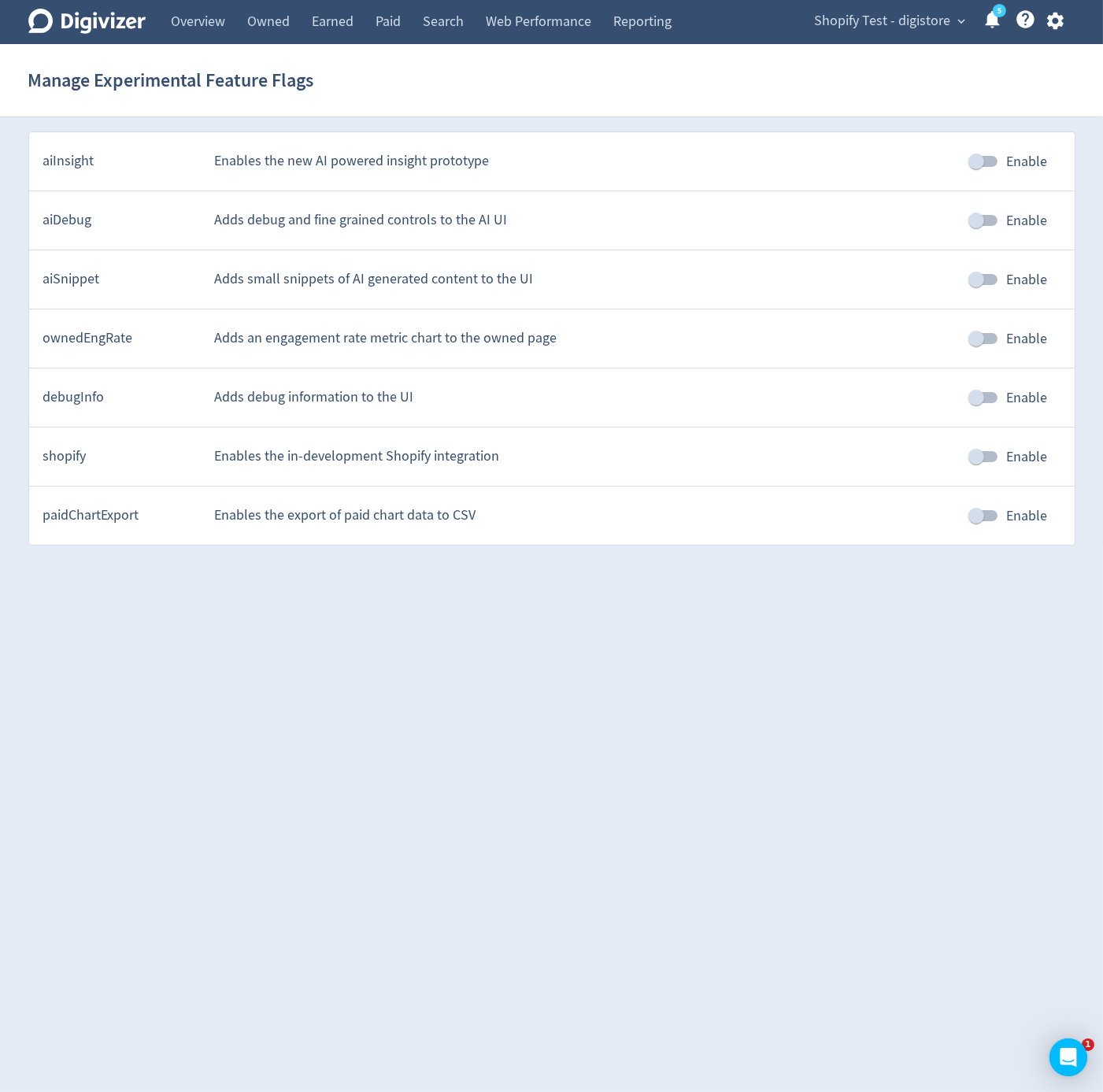
click at [989, 448] on input "Enable" at bounding box center [976, 457] width 90 height 30
checkbox input "true"
click at [1065, 5] on div "Shopify Test - digistore expand_more 5 Help Center - Searchable support on usin…" at bounding box center [936, 22] width 278 height 44
click at [1058, 15] on icon "button" at bounding box center [1056, 21] width 21 height 21
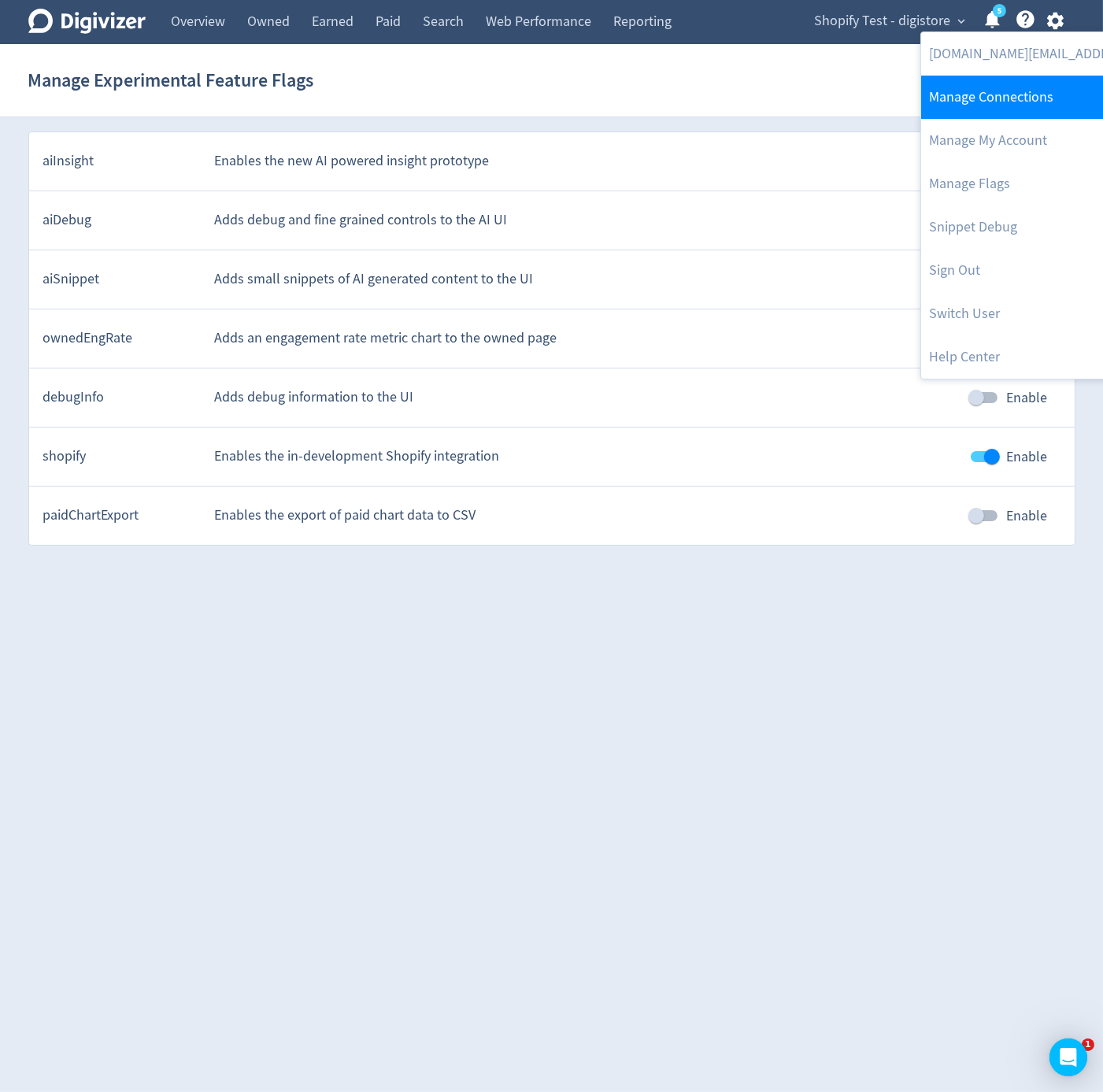
click at [1043, 104] on link "Manage Connections" at bounding box center [1082, 96] width 322 height 43
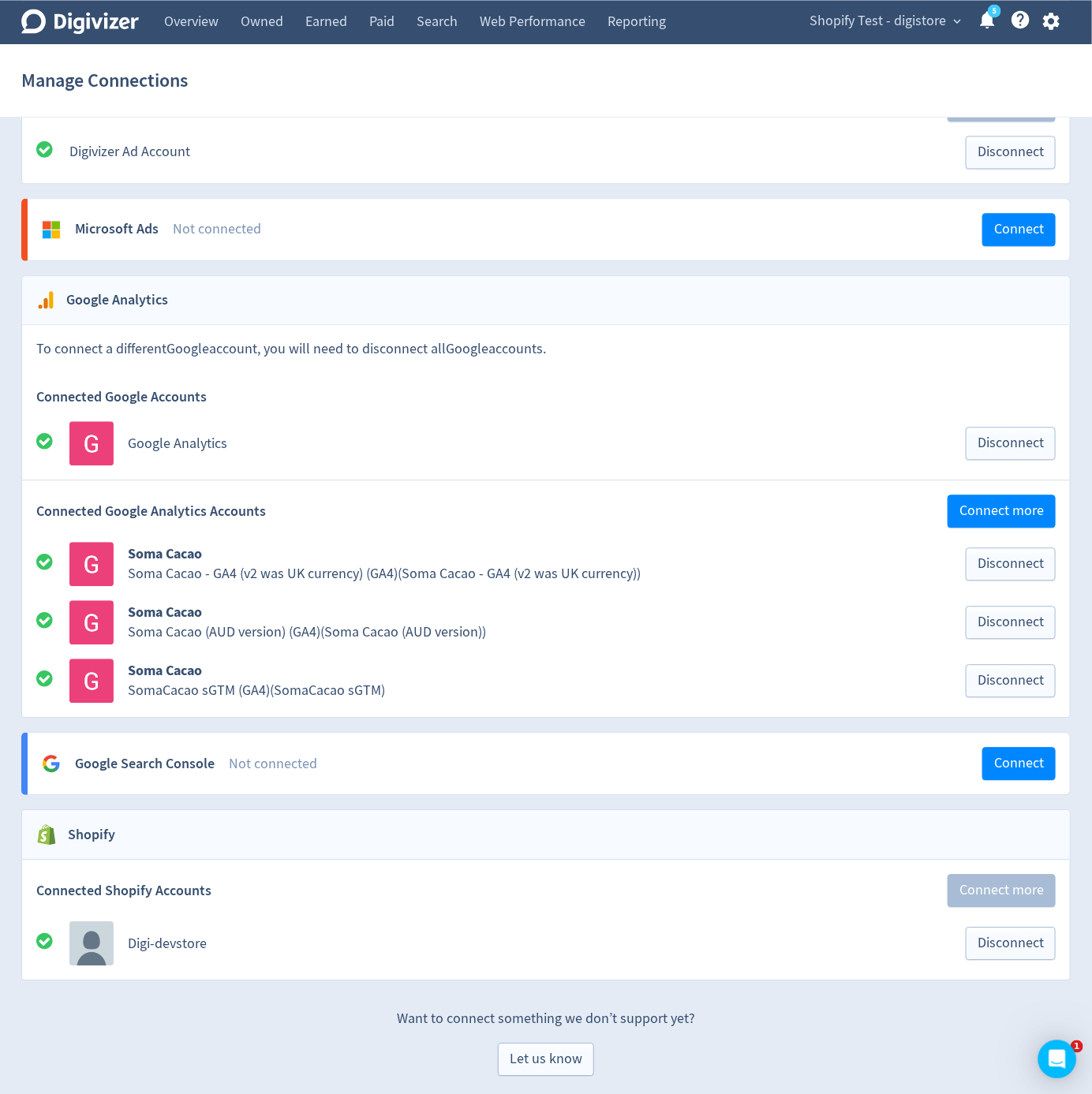
scroll to position [1359, 0]
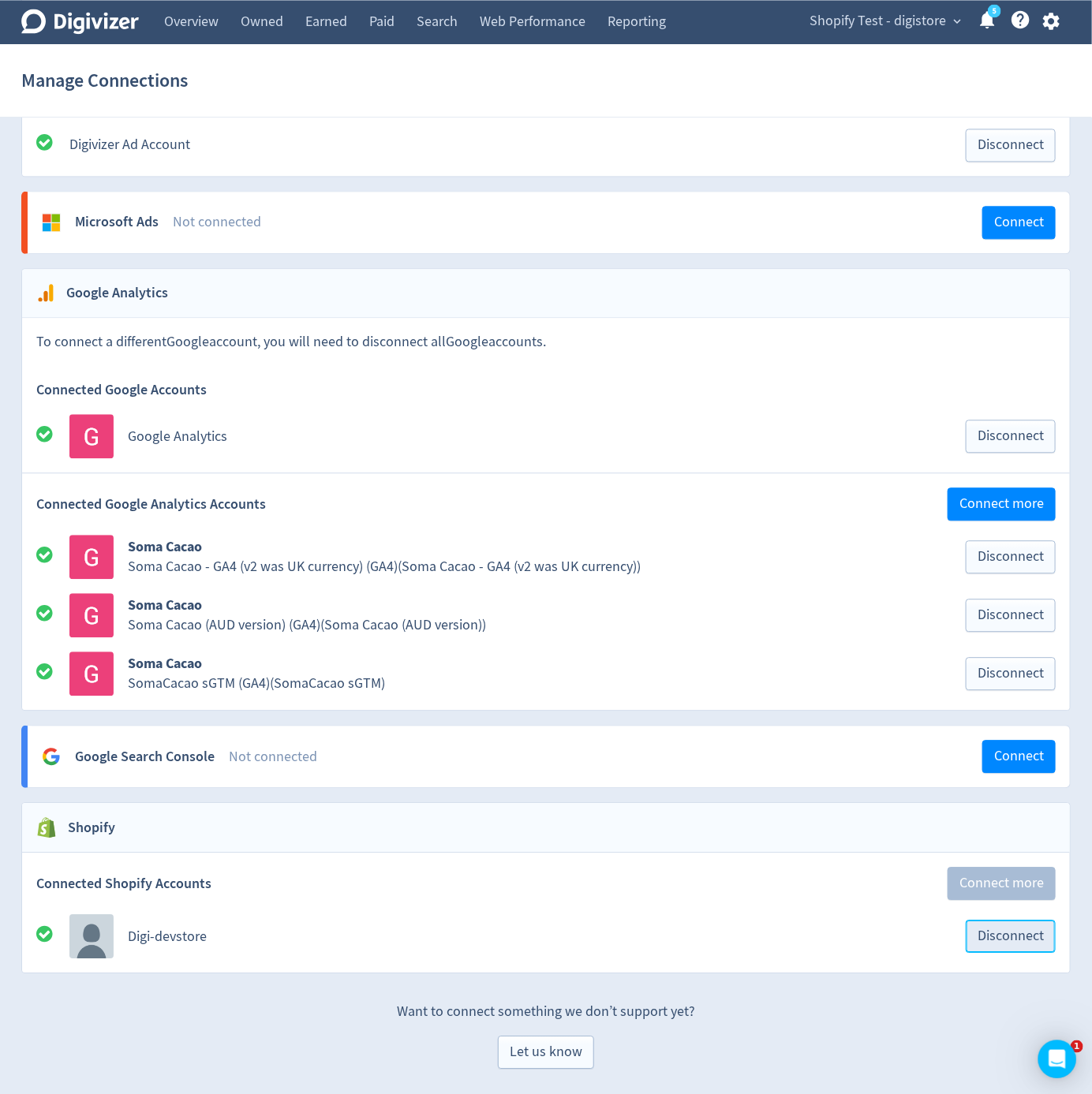
click at [1004, 926] on button "Disconnect" at bounding box center [1010, 936] width 90 height 33
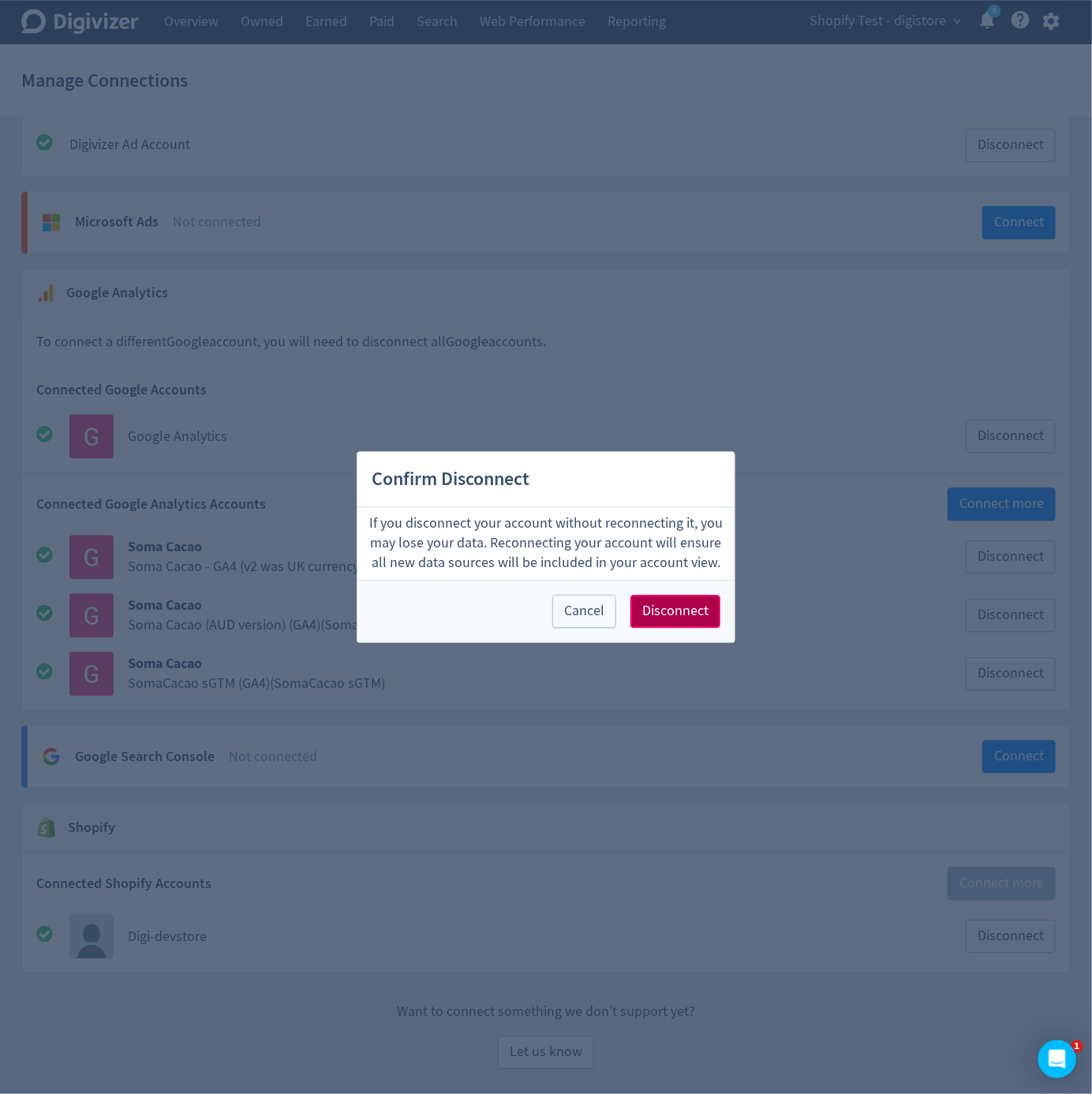
click at [657, 605] on span "Disconnect" at bounding box center [676, 611] width 67 height 15
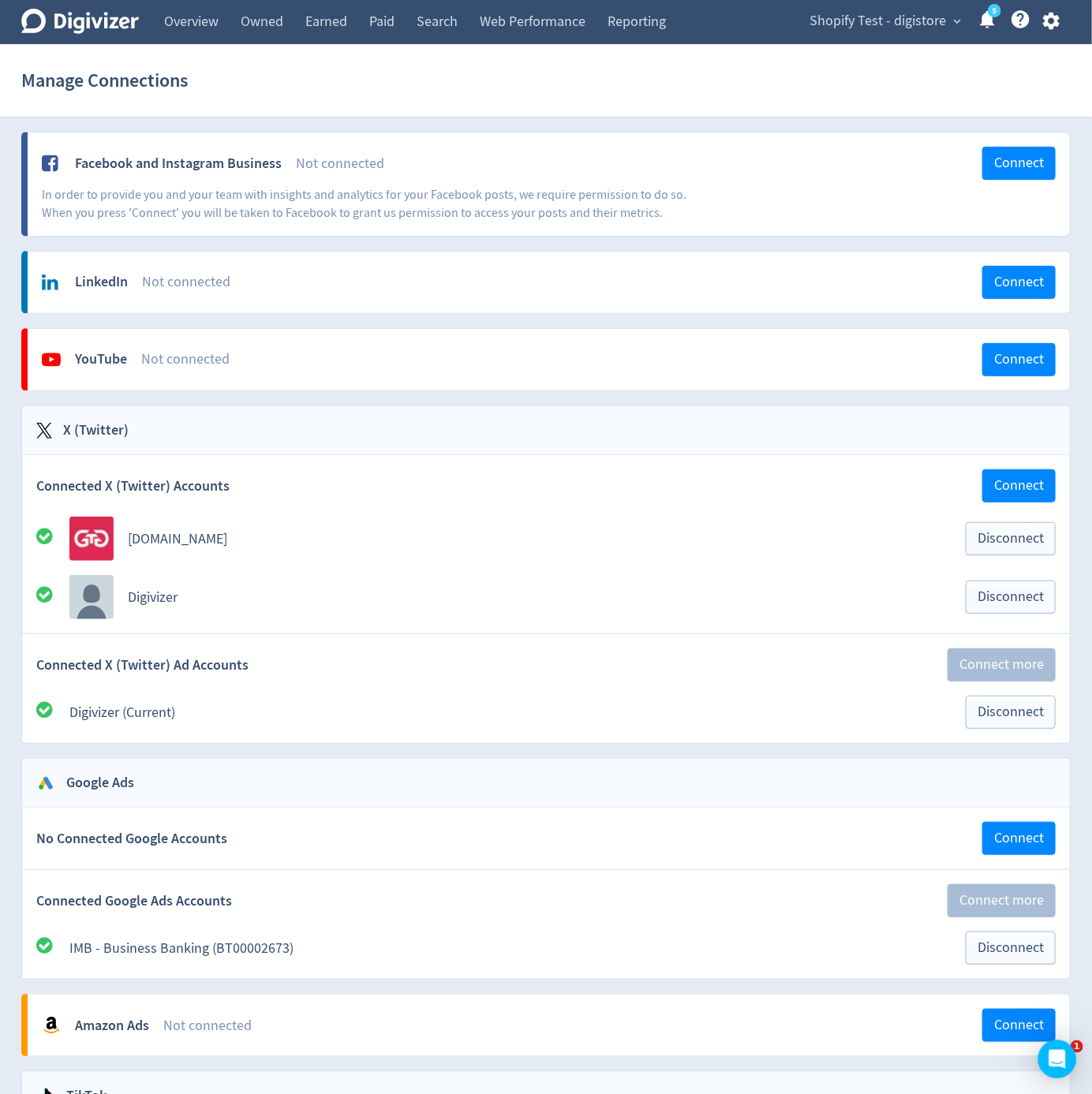
scroll to position [0, 0]
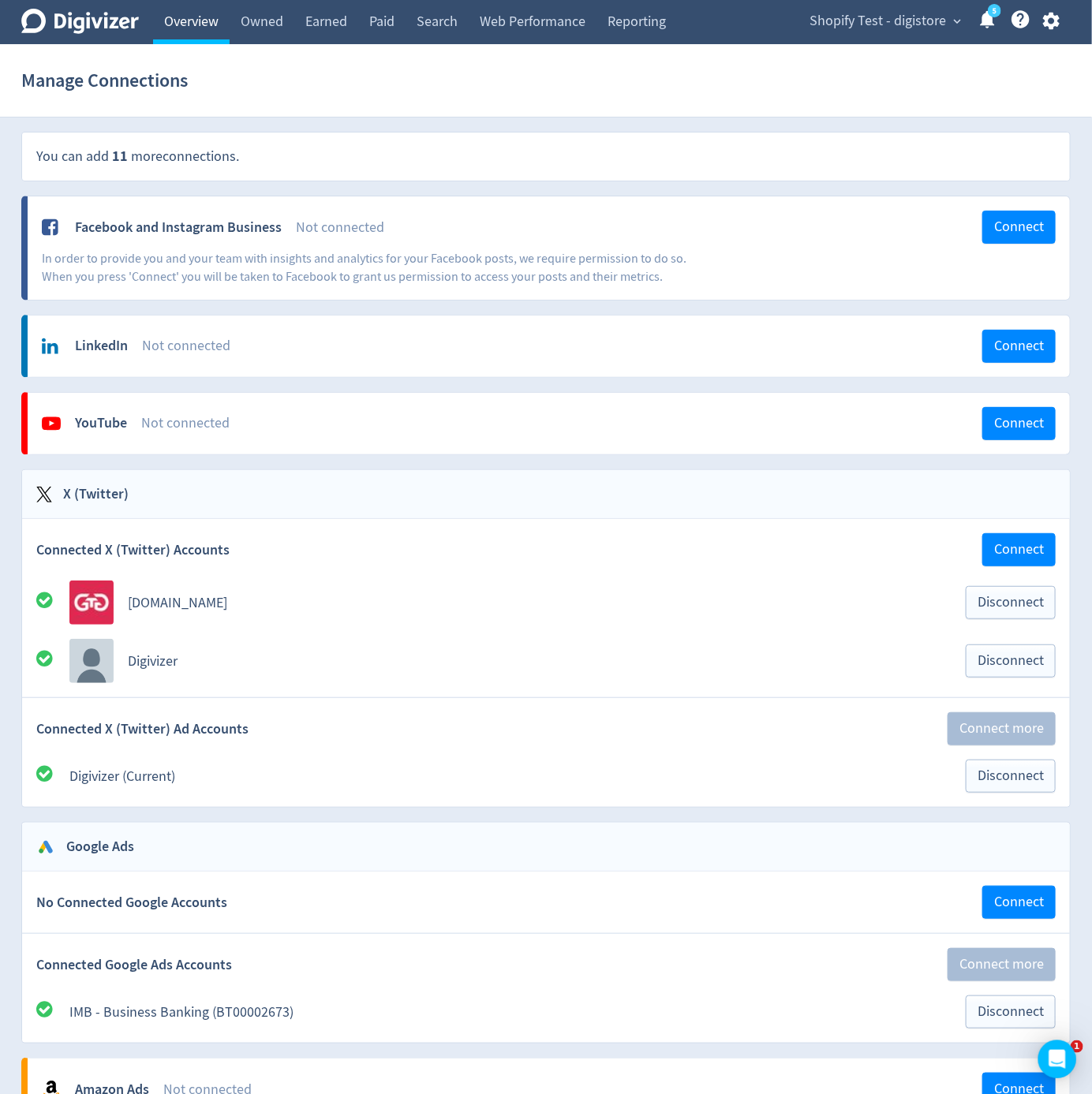
click at [187, 27] on link "Overview" at bounding box center [191, 22] width 76 height 44
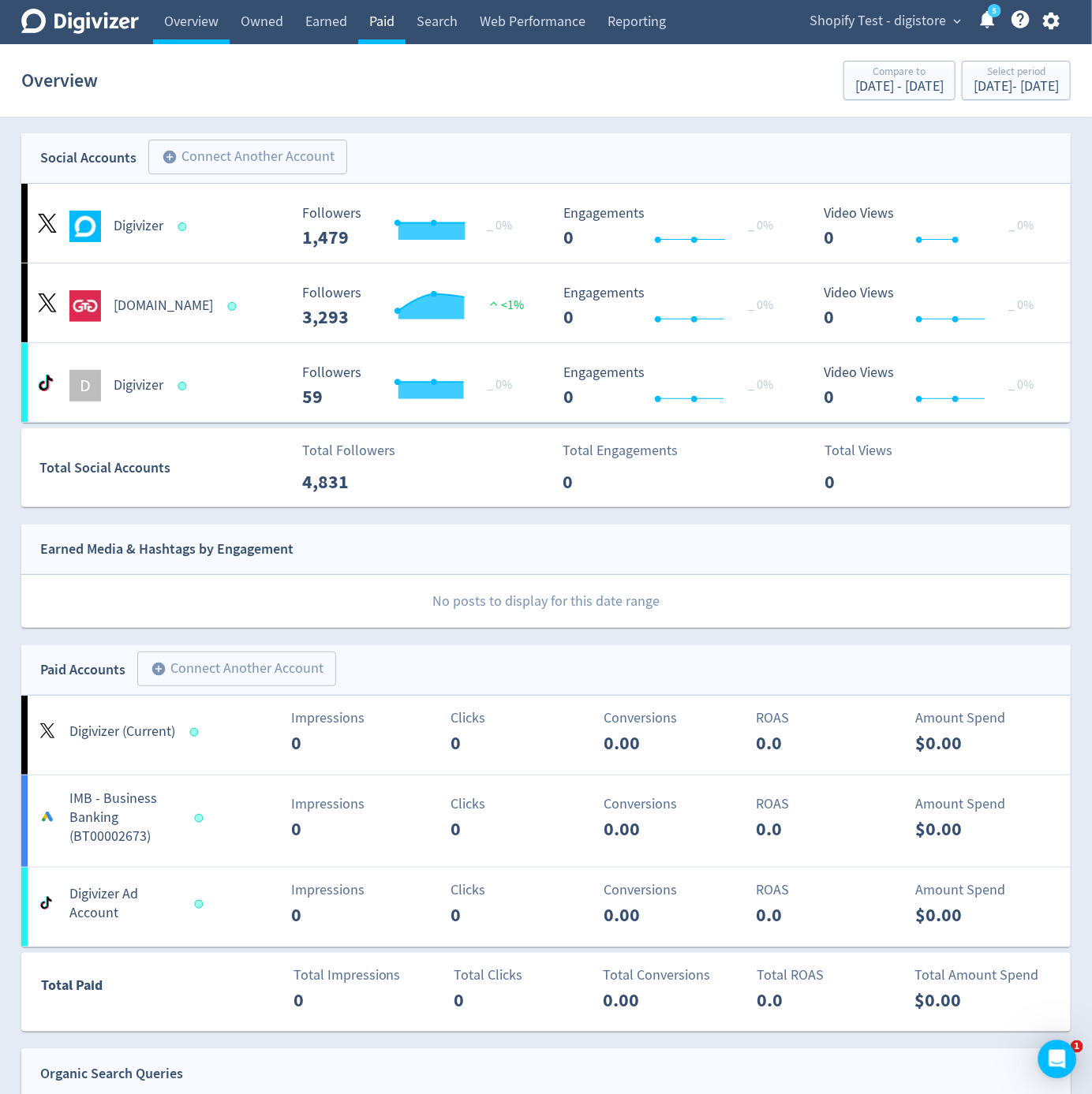
click at [388, 24] on link "Paid" at bounding box center [382, 22] width 47 height 44
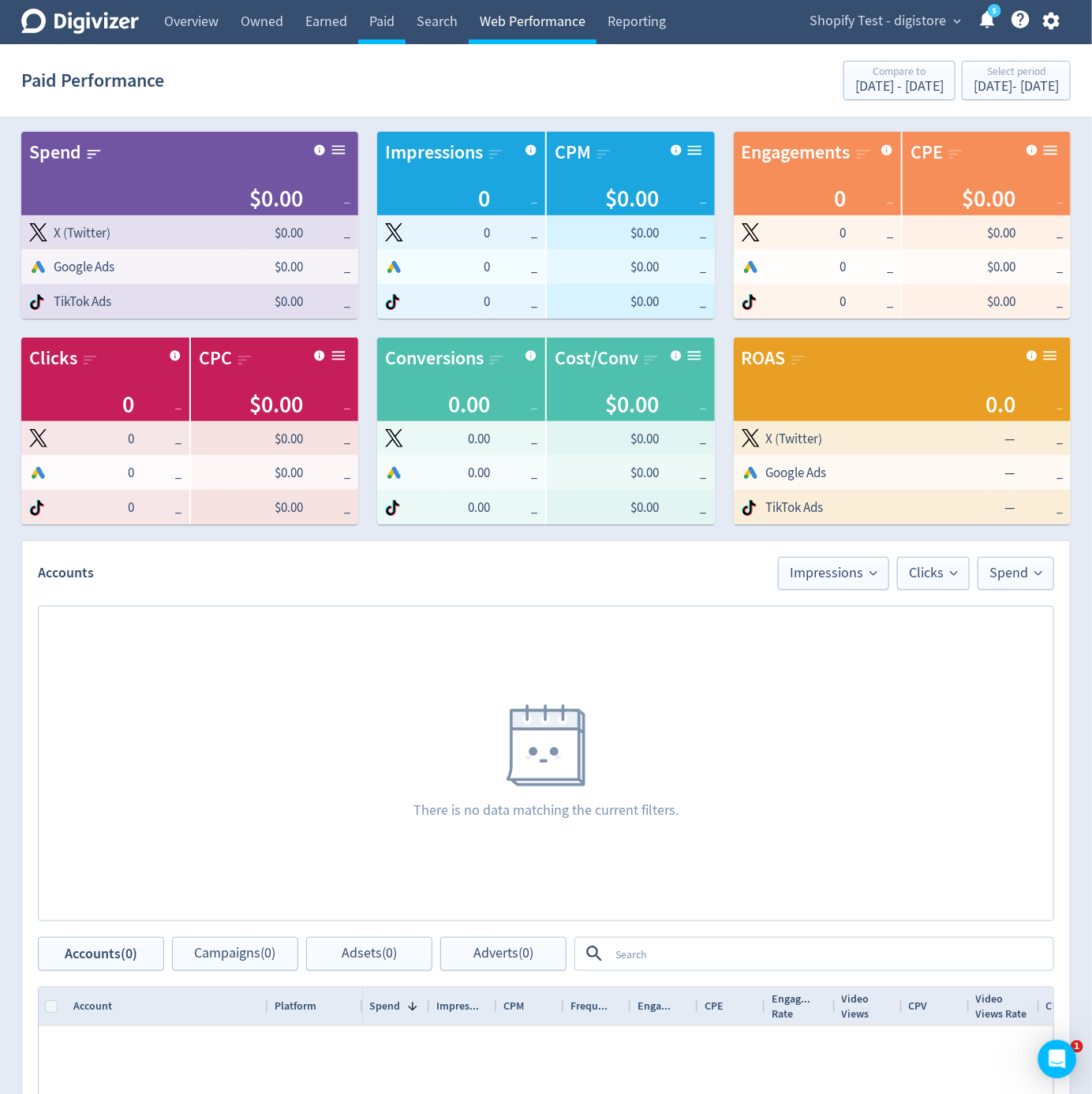
click at [514, 27] on link "Web Performance" at bounding box center [533, 22] width 128 height 44
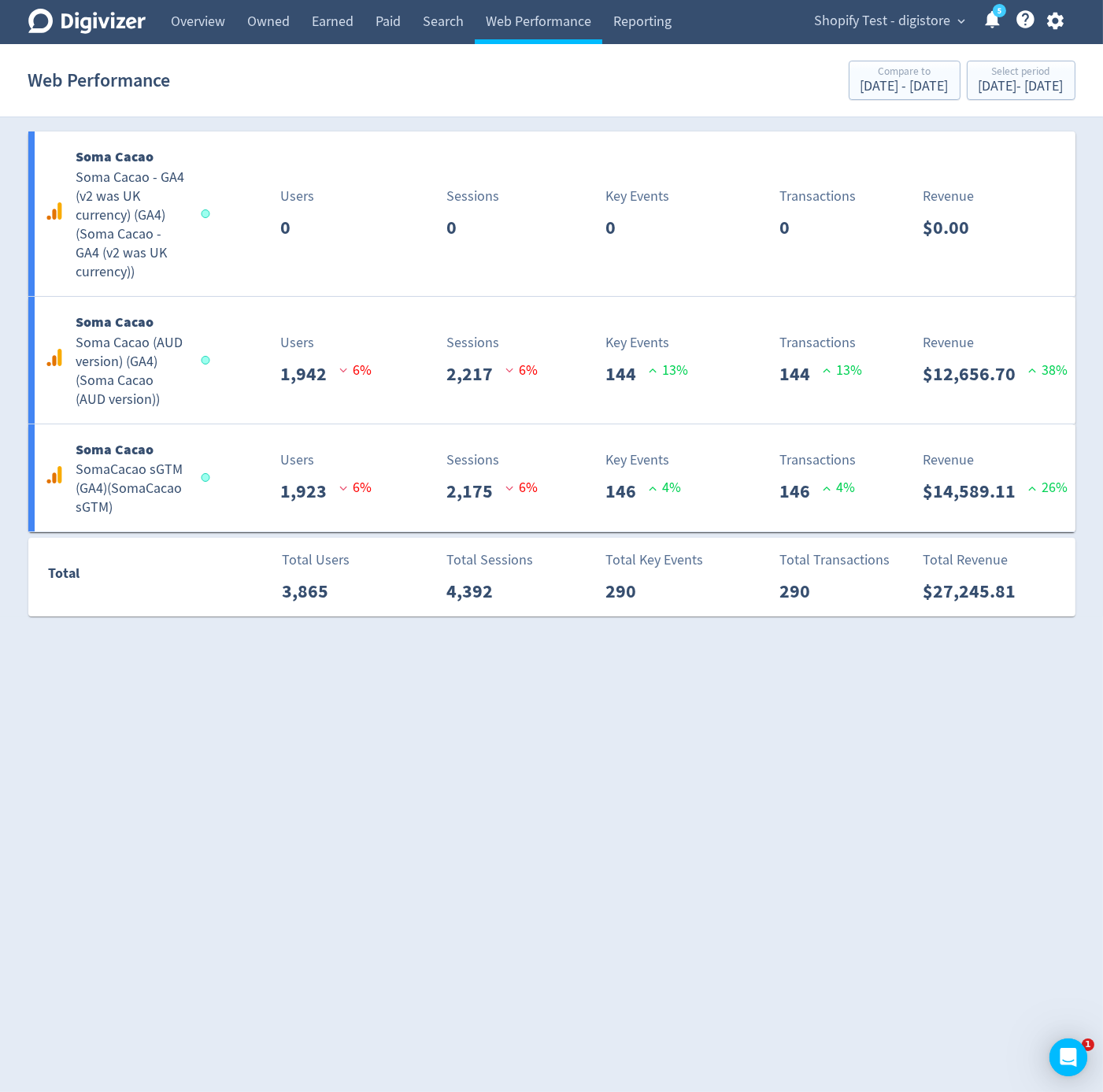
click at [845, 634] on html "Digivizer Logo Mark Digivizer Logo Overview Owned Earned Paid Search Web Perfor…" at bounding box center [552, 317] width 1103 height 634
click at [1058, 26] on icon "button" at bounding box center [1055, 21] width 16 height 17
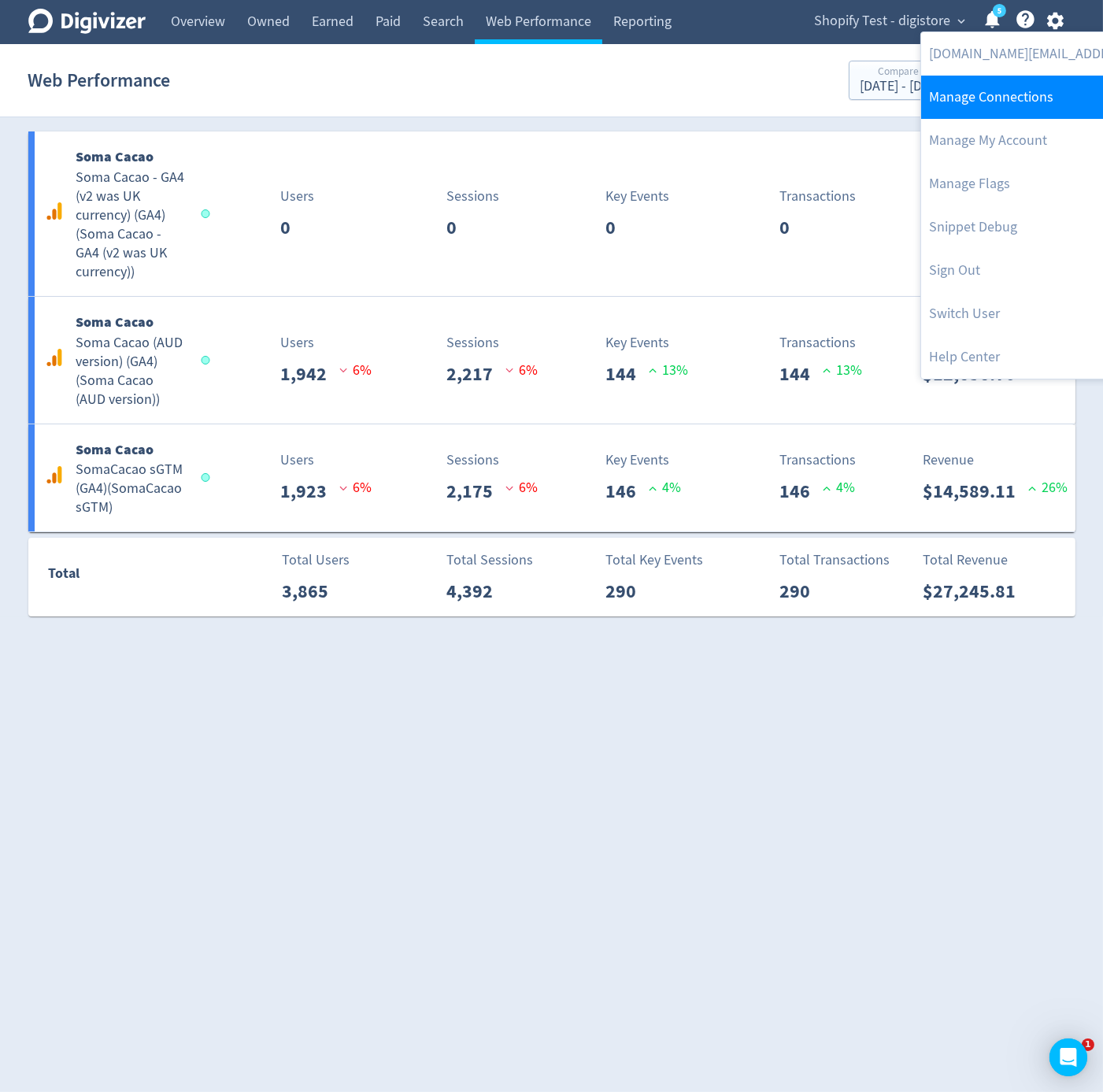
click at [1028, 93] on link "Manage Connections" at bounding box center [1082, 96] width 322 height 43
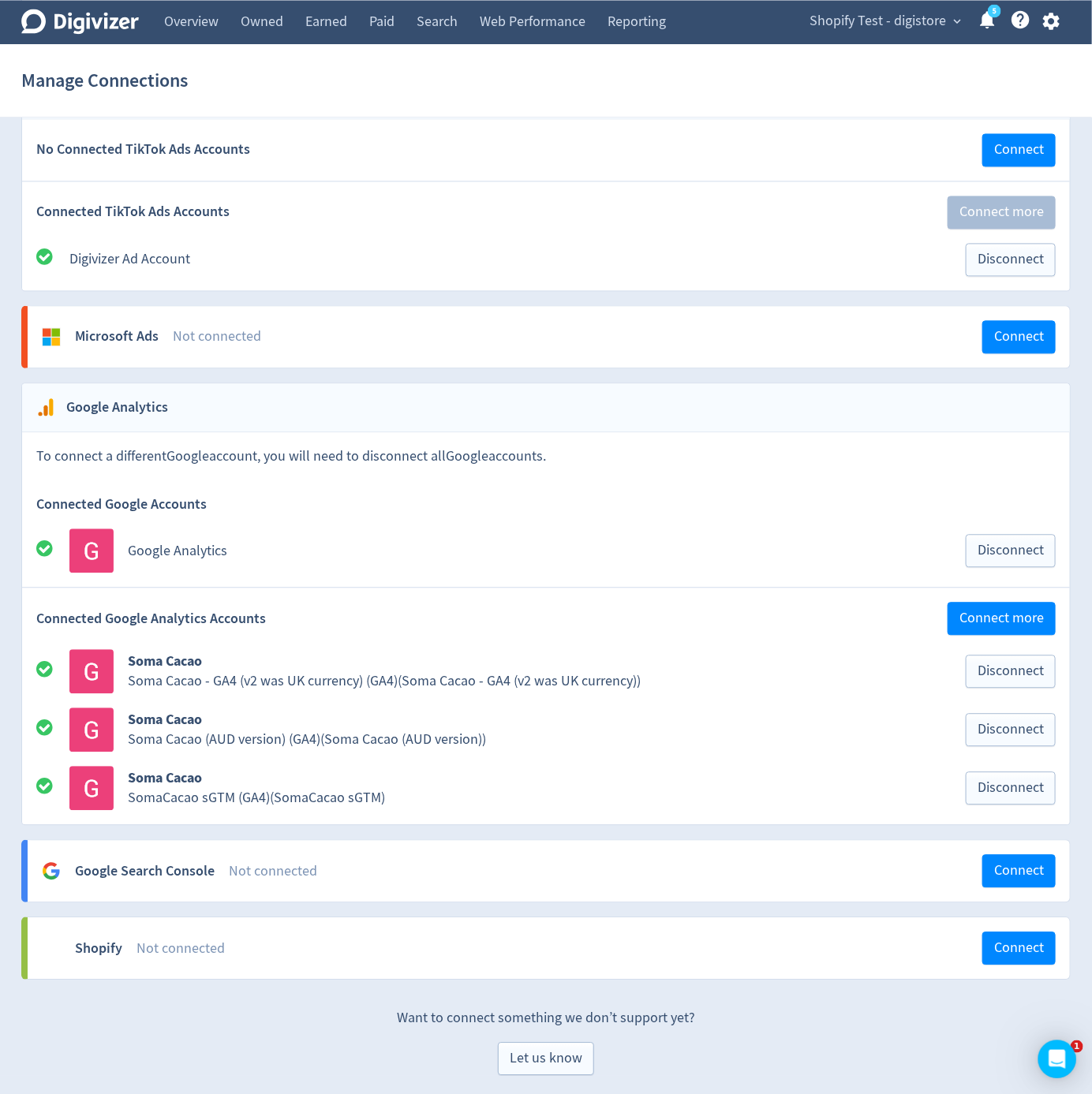
scroll to position [1251, 0]
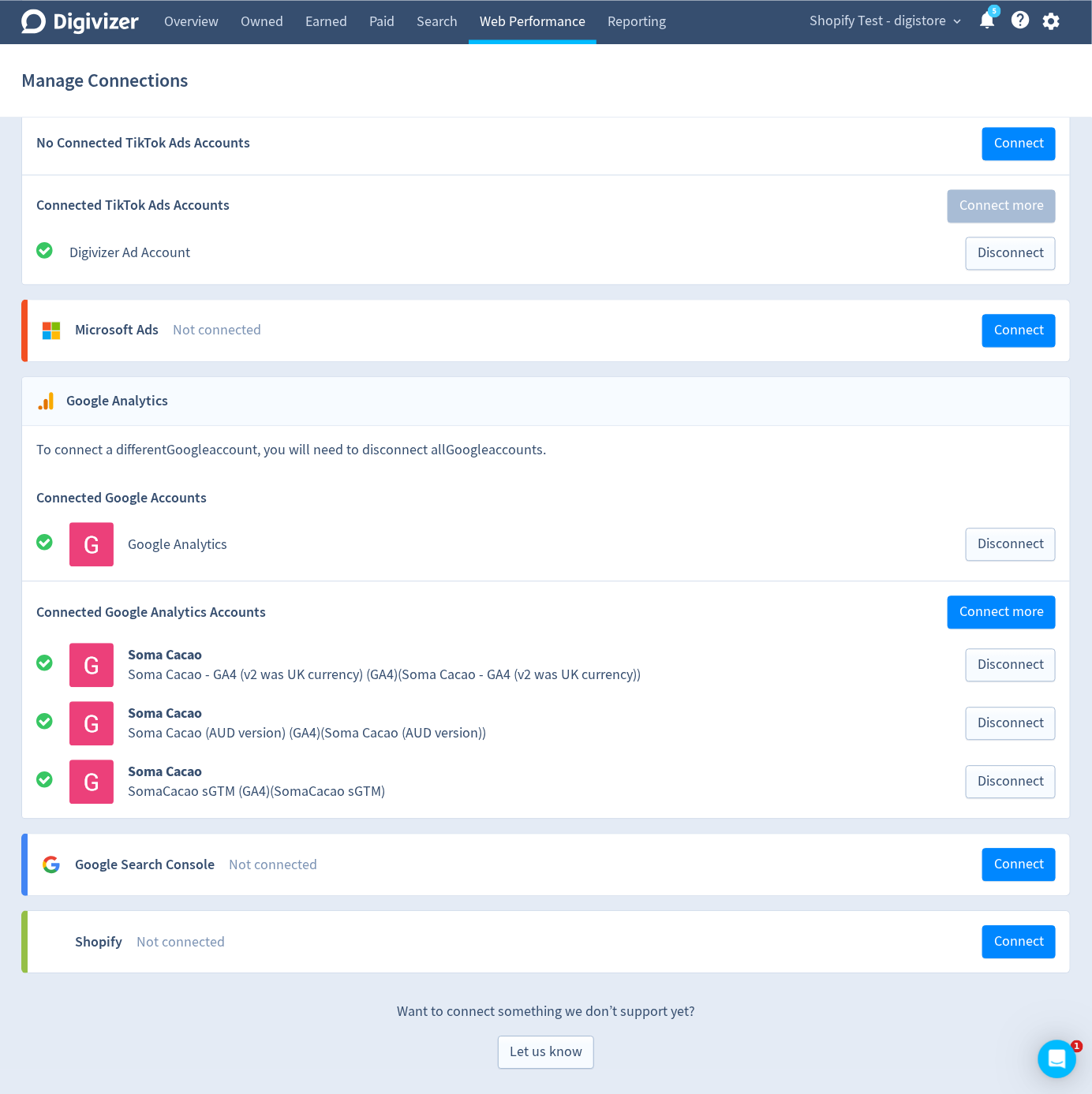
click at [581, 38] on link "Web Performance" at bounding box center [533, 22] width 128 height 44
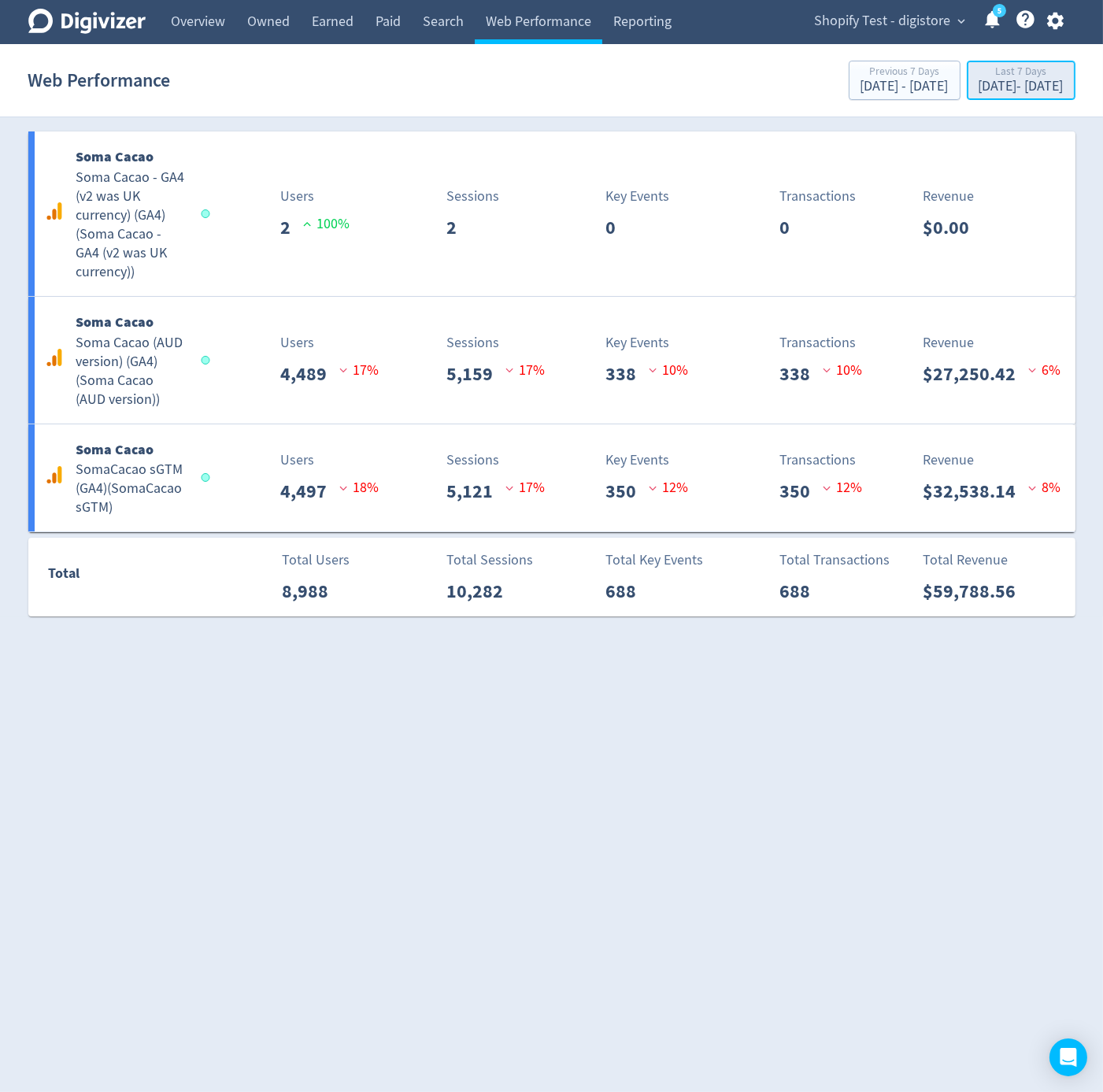
click at [1055, 68] on div "Last 7 Days" at bounding box center [1021, 73] width 85 height 14
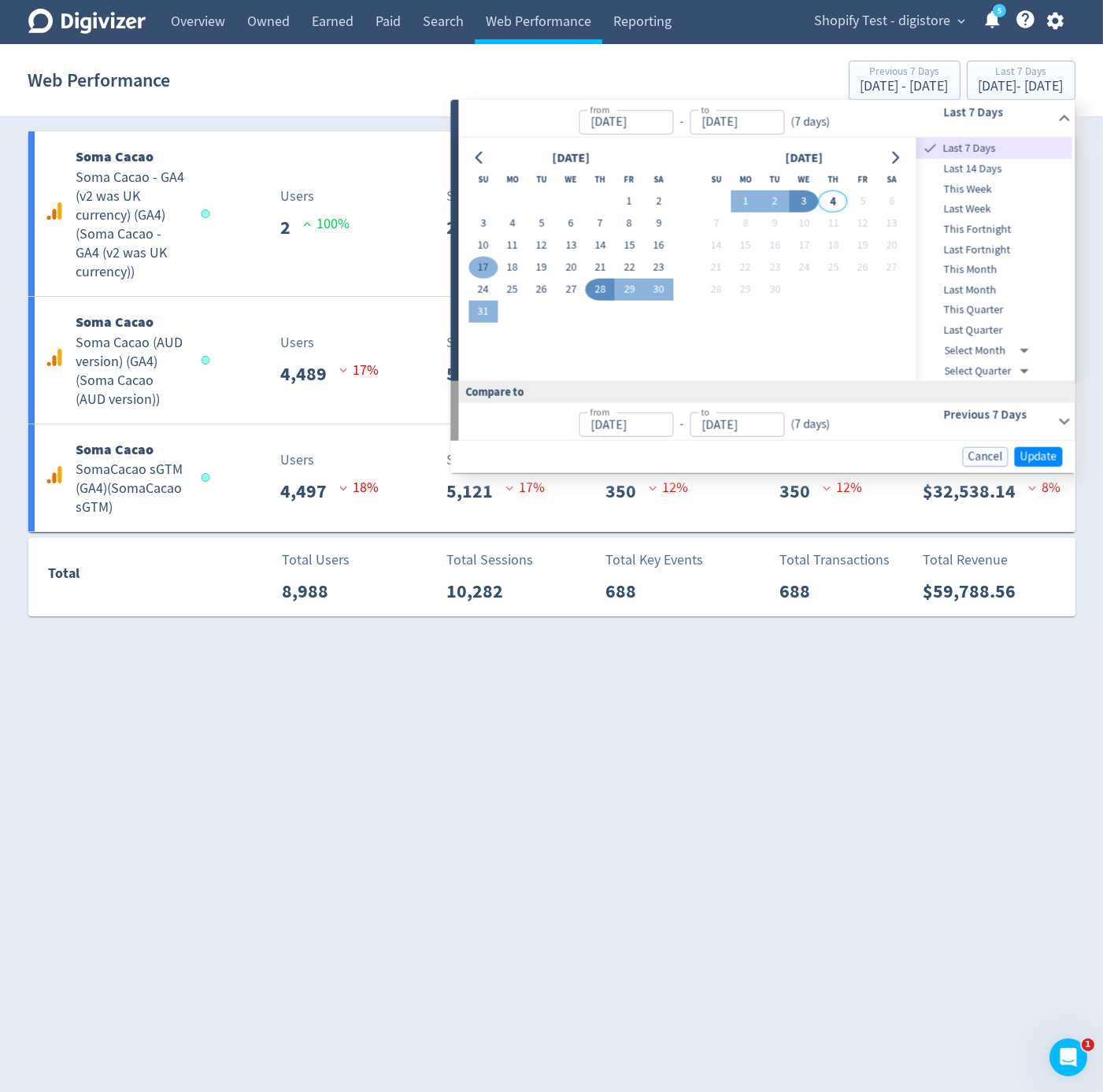
drag, startPoint x: 479, startPoint y: 279, endPoint x: 486, endPoint y: 266, distance: 14.8
click at [480, 275] on tbody "1 2 3 4 5 6 7 8 9 10 11 12 13 14 15 16 17 18 19 20 21 22 23 24 25 26 27 28 29 3…" at bounding box center [571, 256] width 205 height 132
click at [481, 266] on button "17" at bounding box center [483, 267] width 29 height 22
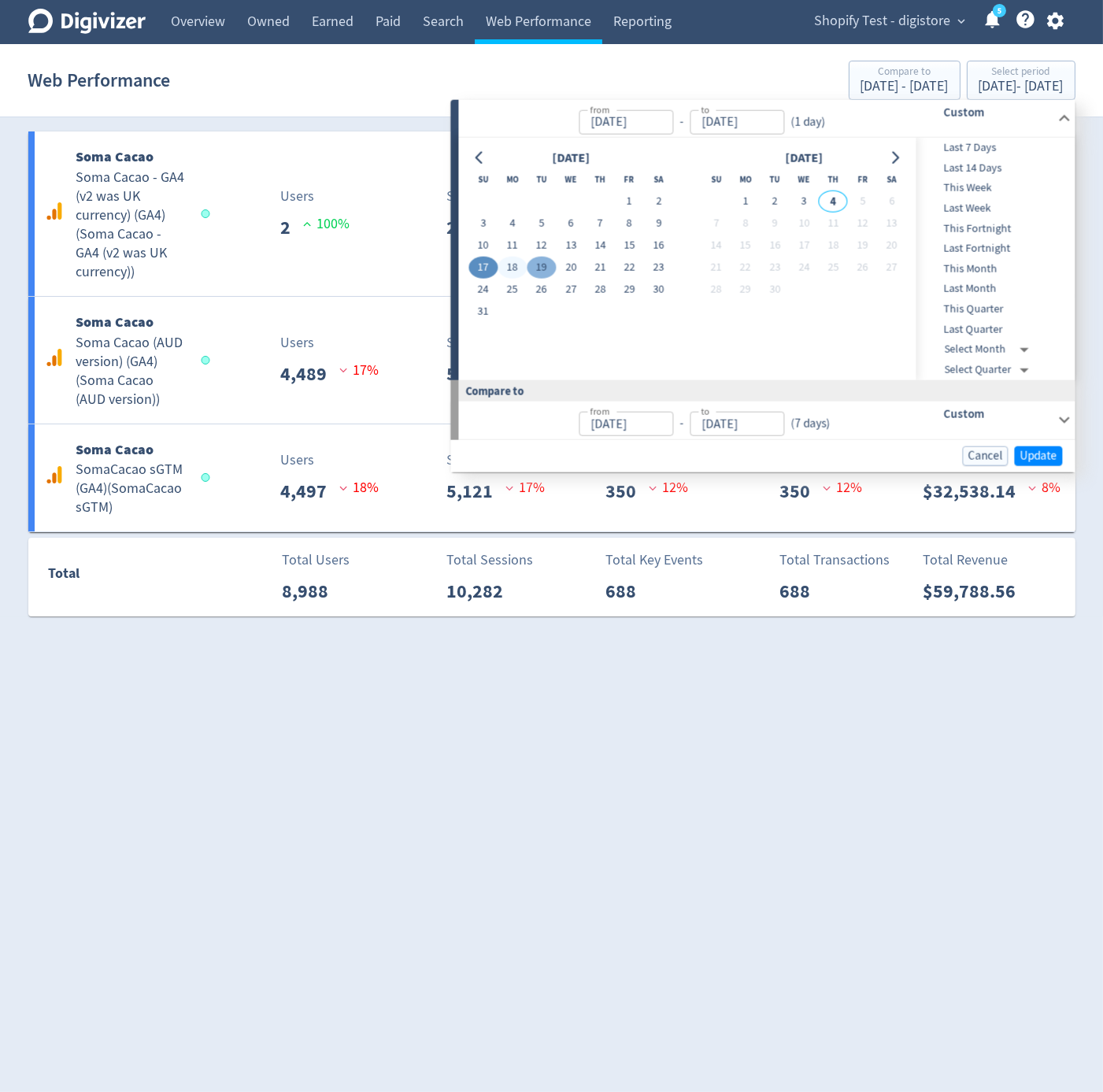
type input "Aug 17, 2025"
click at [547, 269] on button "19" at bounding box center [542, 267] width 29 height 22
type input "Aug 19, 2025"
type input "Aug 14, 2025"
type input "Aug 16, 2025"
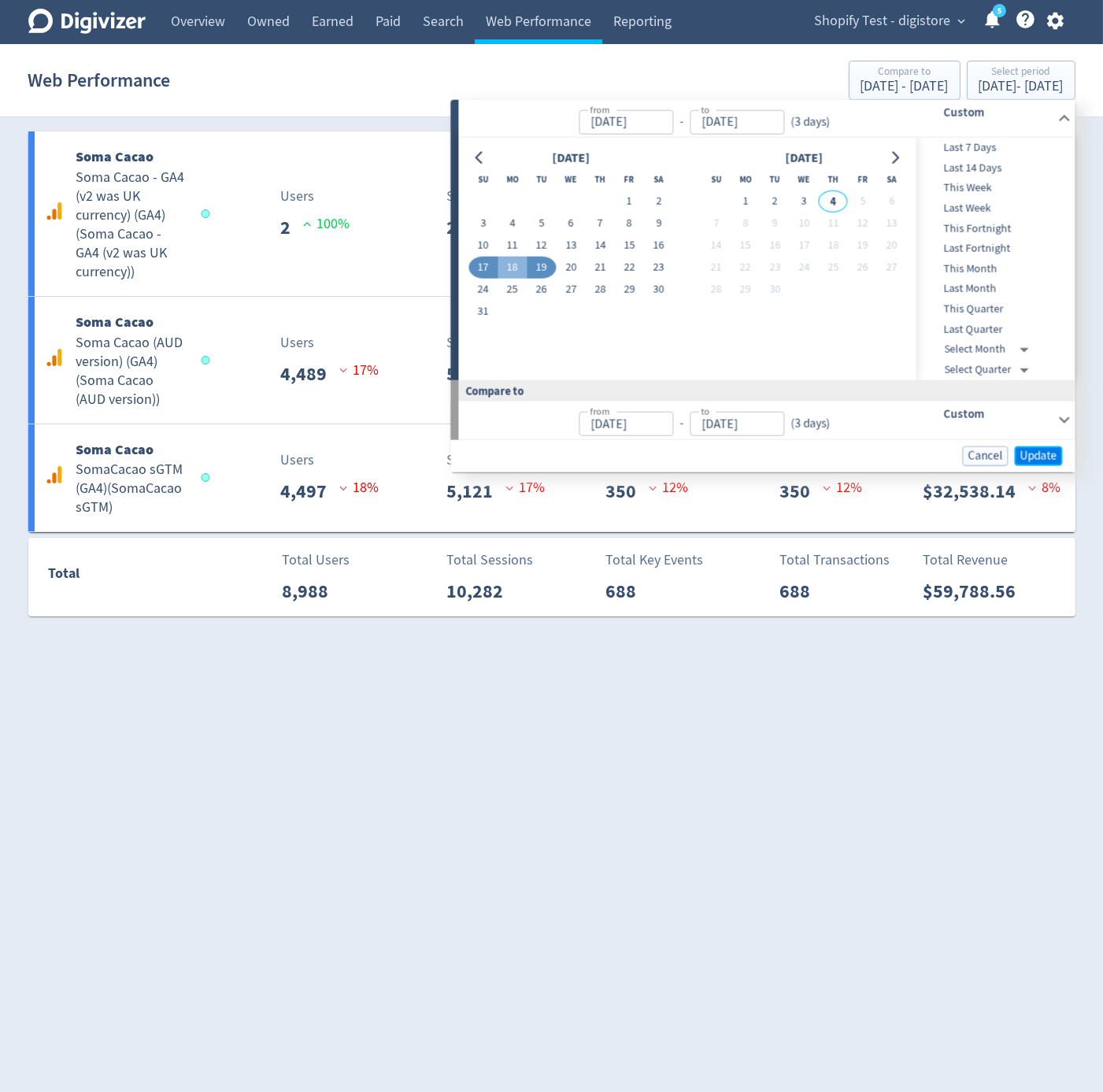
click at [1021, 453] on span "Update" at bounding box center [1038, 455] width 37 height 12
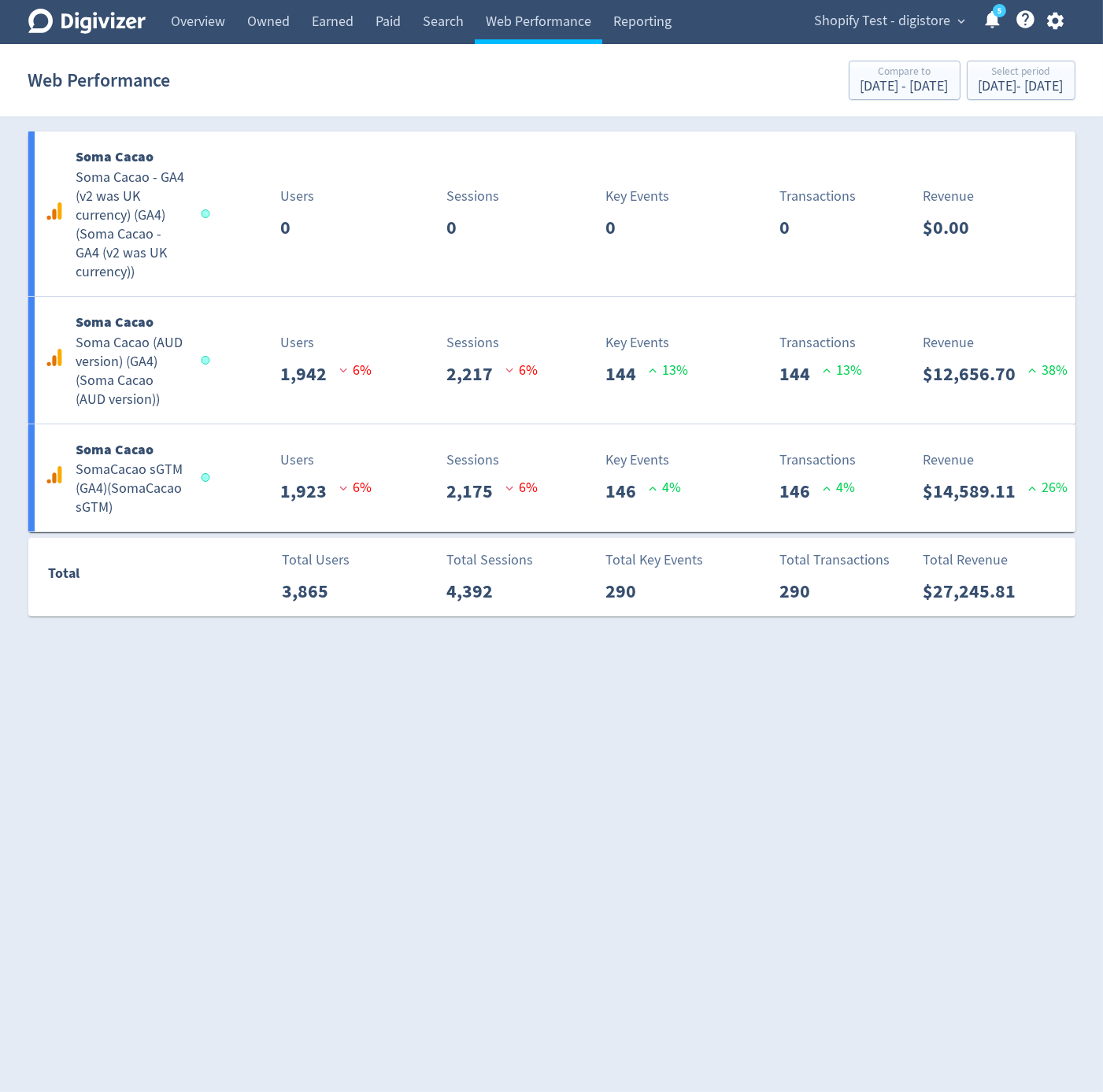
click at [1056, 19] on icon "button" at bounding box center [1056, 21] width 21 height 21
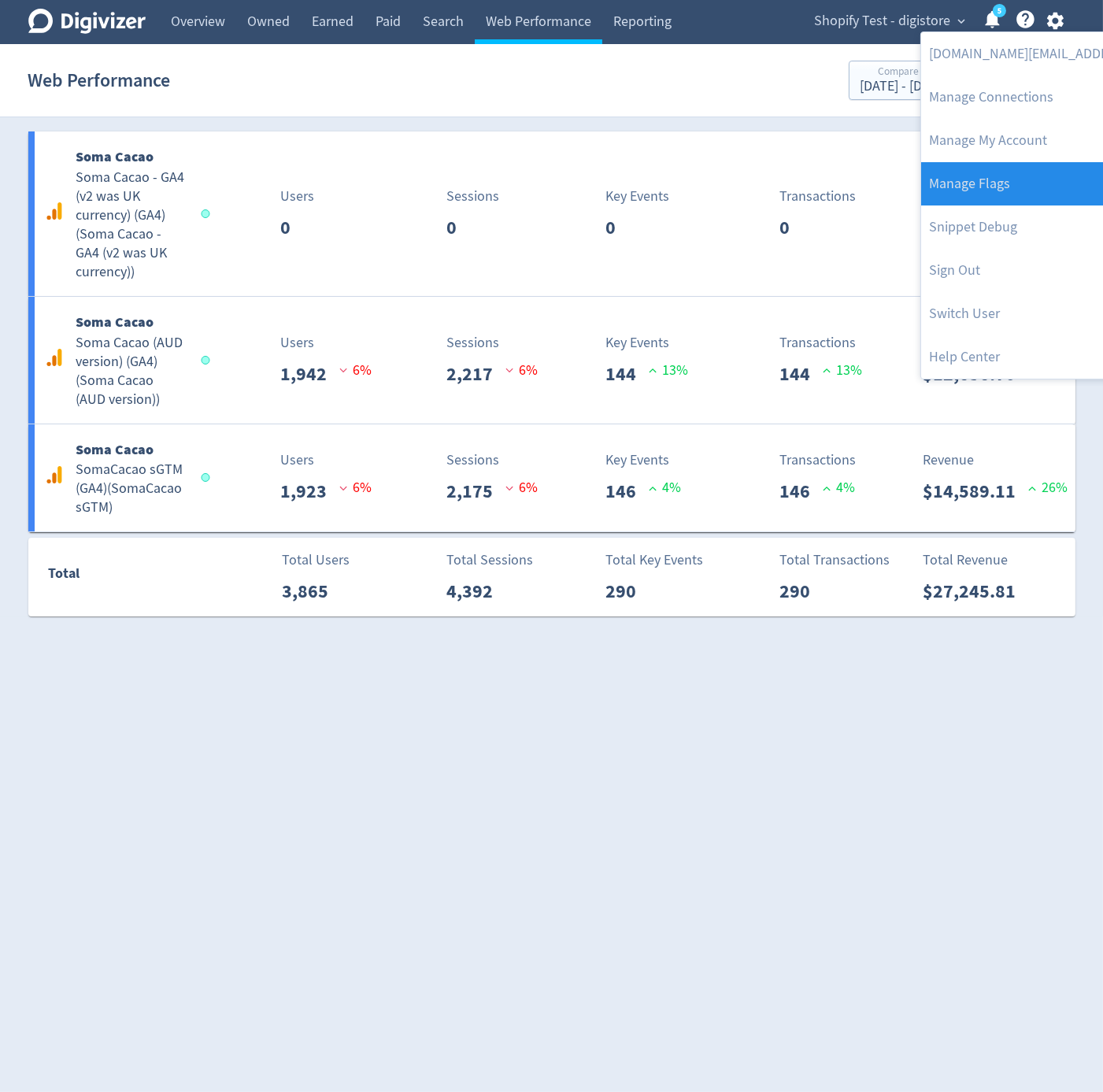
click at [1024, 185] on link "Manage Flags" at bounding box center [1082, 183] width 322 height 43
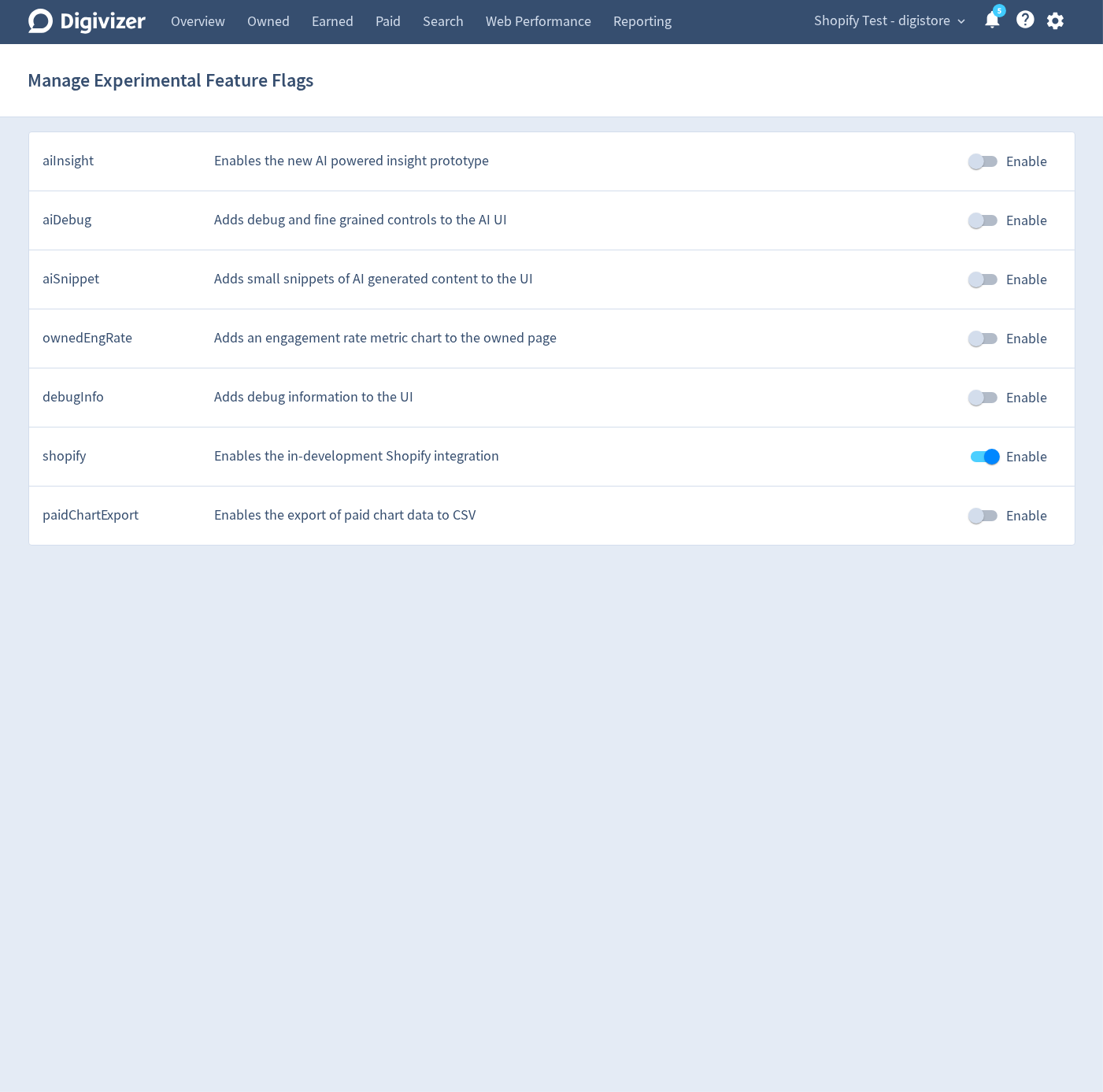
click at [875, 35] on div "Shopify Test - digistore expand_more 5 Help Center - Searchable support on usin…" at bounding box center [936, 22] width 278 height 44
click at [879, 25] on span "Shopify Test - digistore" at bounding box center [884, 21] width 136 height 25
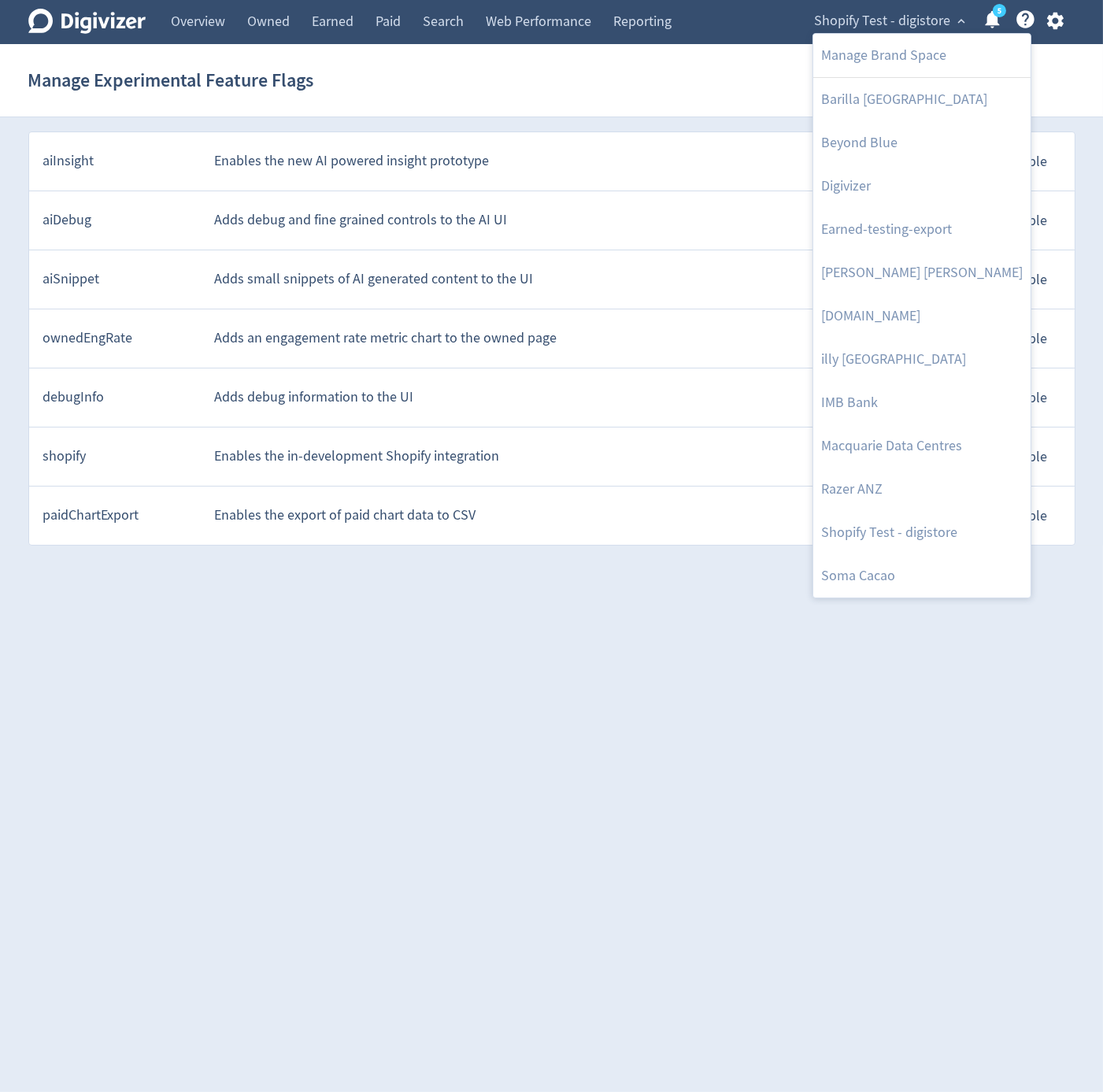
click at [517, 57] on div at bounding box center [552, 546] width 1103 height 1092
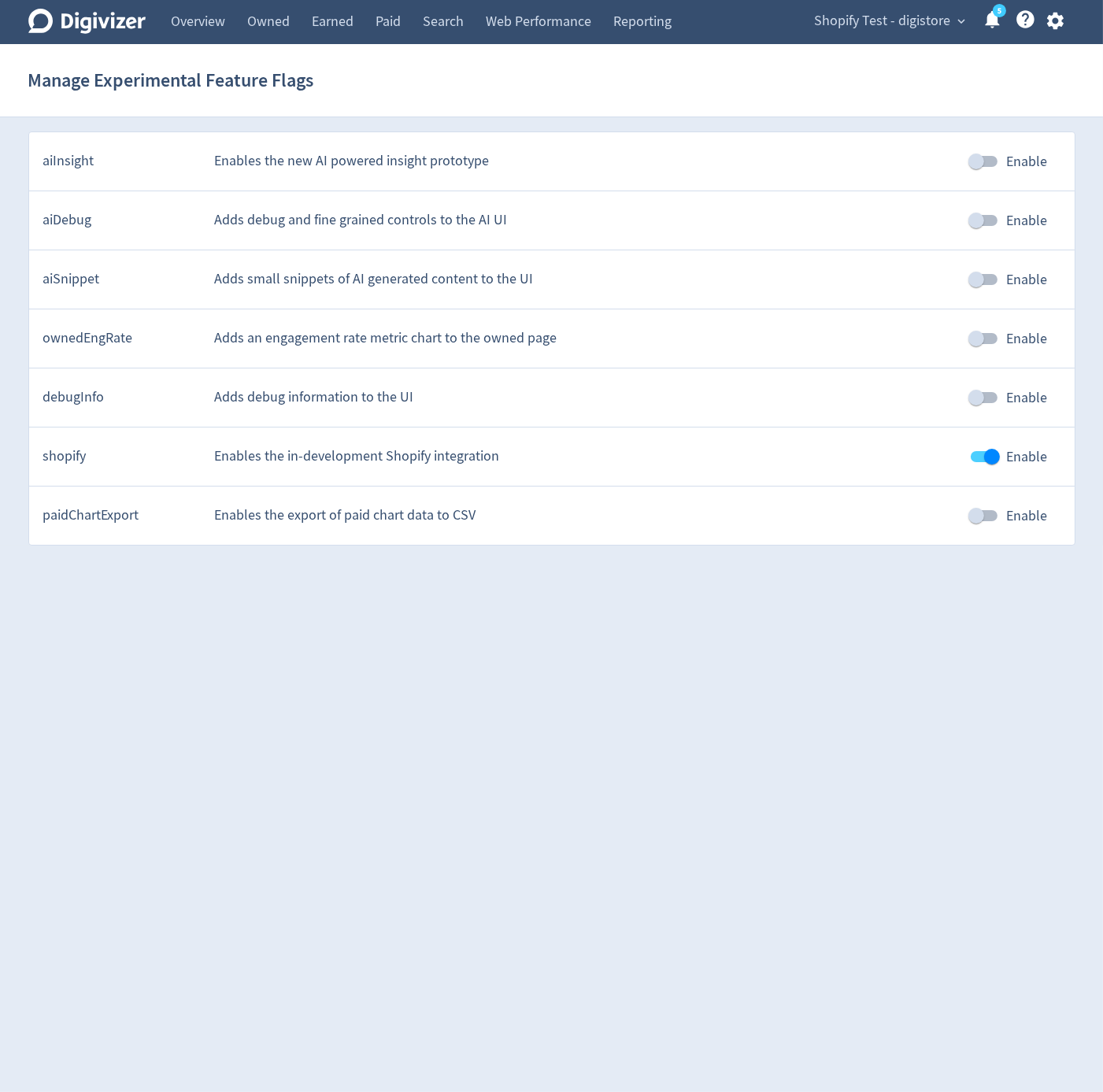
click at [540, 32] on div "Manage Brand Space Barilla Australia Beyond Blue Digivizer Earned-testing-expor…" at bounding box center [552, 546] width 1103 height 1092
click at [540, 32] on link "Web Performance" at bounding box center [539, 22] width 128 height 44
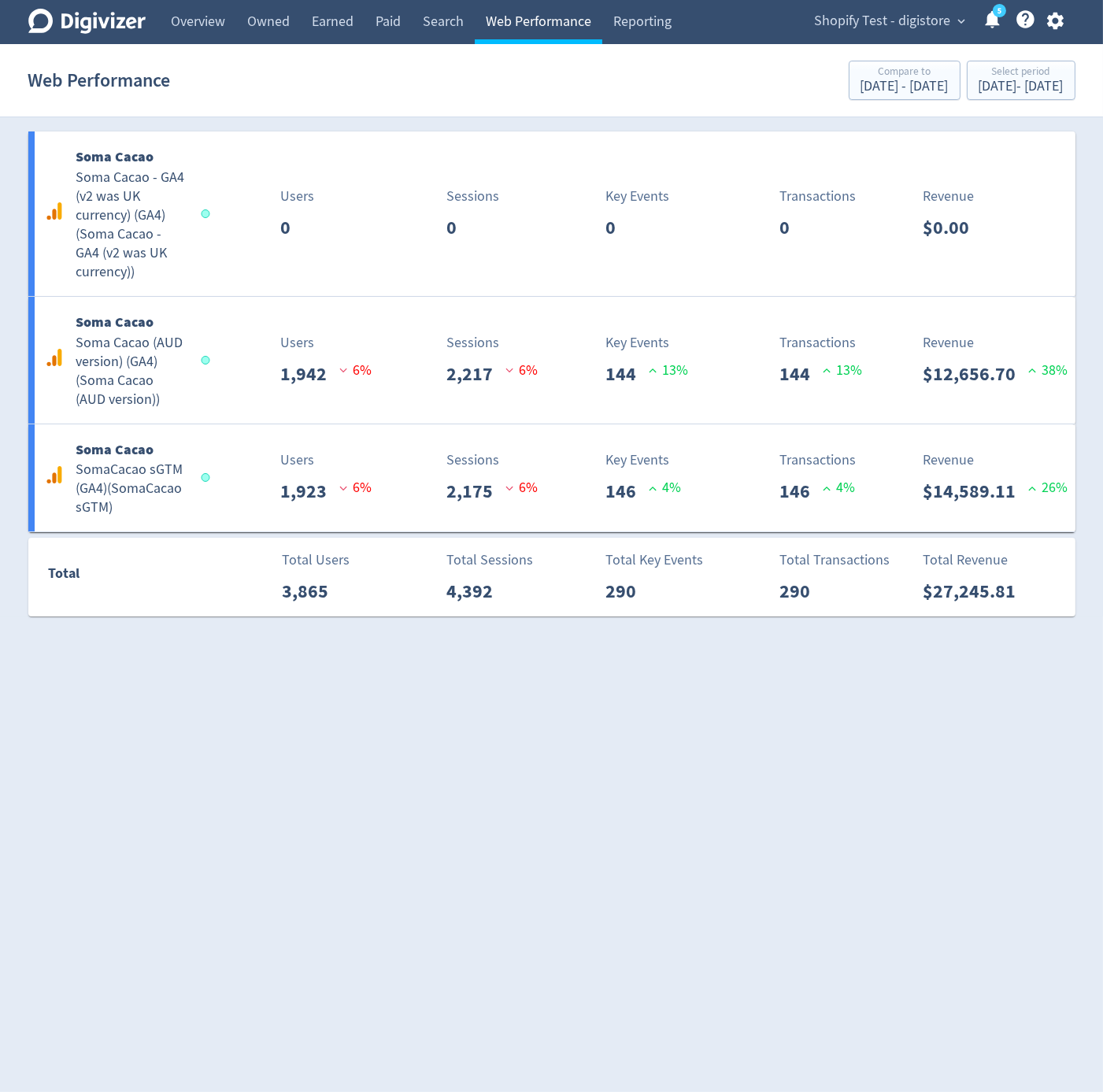
click at [560, 21] on link "Web Performance" at bounding box center [539, 22] width 128 height 44
click at [691, 634] on html "Digivizer Logo Mark Digivizer Logo Overview Owned Earned Paid Search Web Perfor…" at bounding box center [552, 317] width 1103 height 634
click at [552, 634] on html "Digivizer Logo [PERSON_NAME] Logo Overview Owned Earned Paid Search Web Perform…" at bounding box center [552, 317] width 1103 height 634
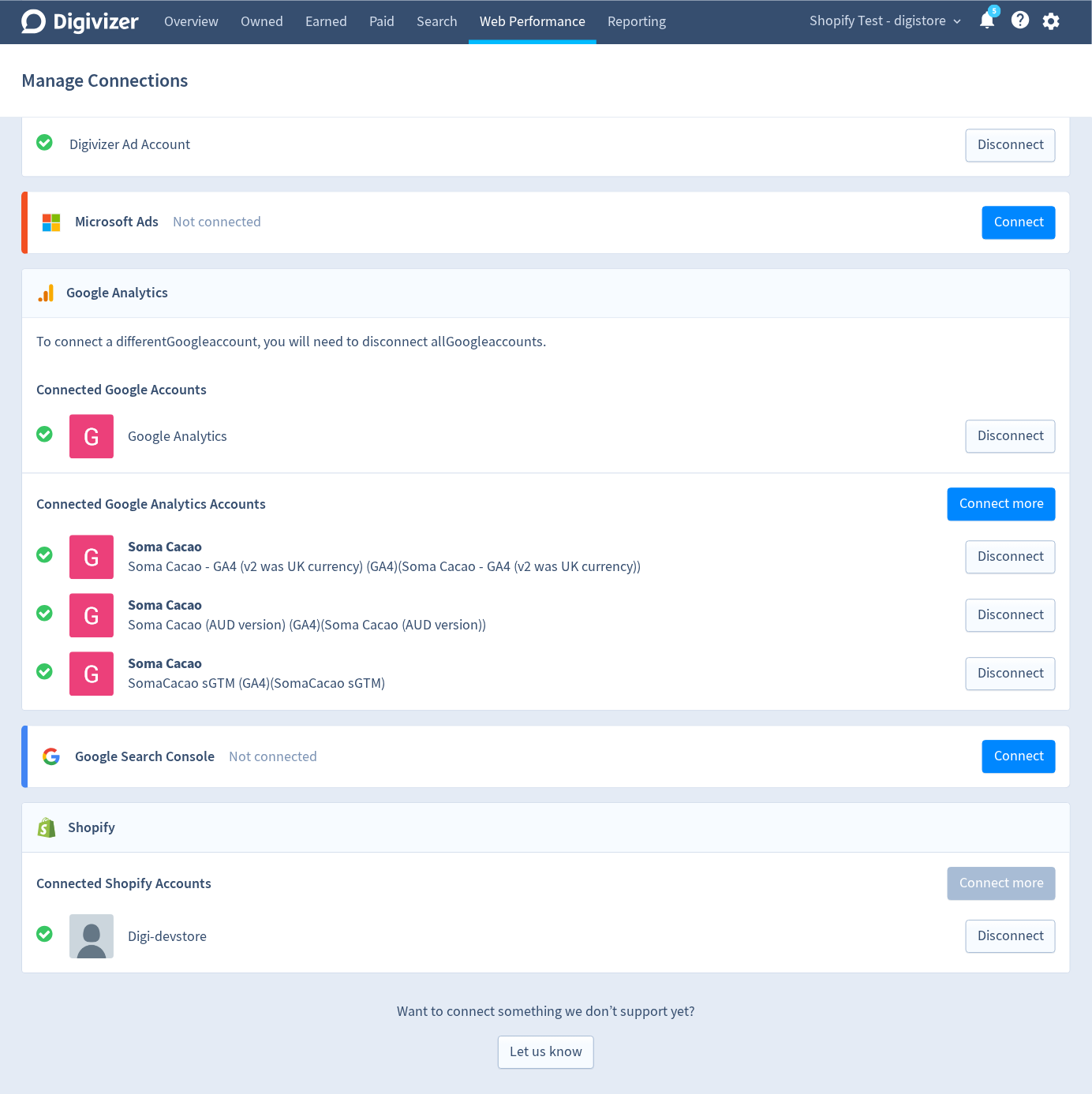
click at [522, 29] on link "Web Performance" at bounding box center [533, 22] width 128 height 44
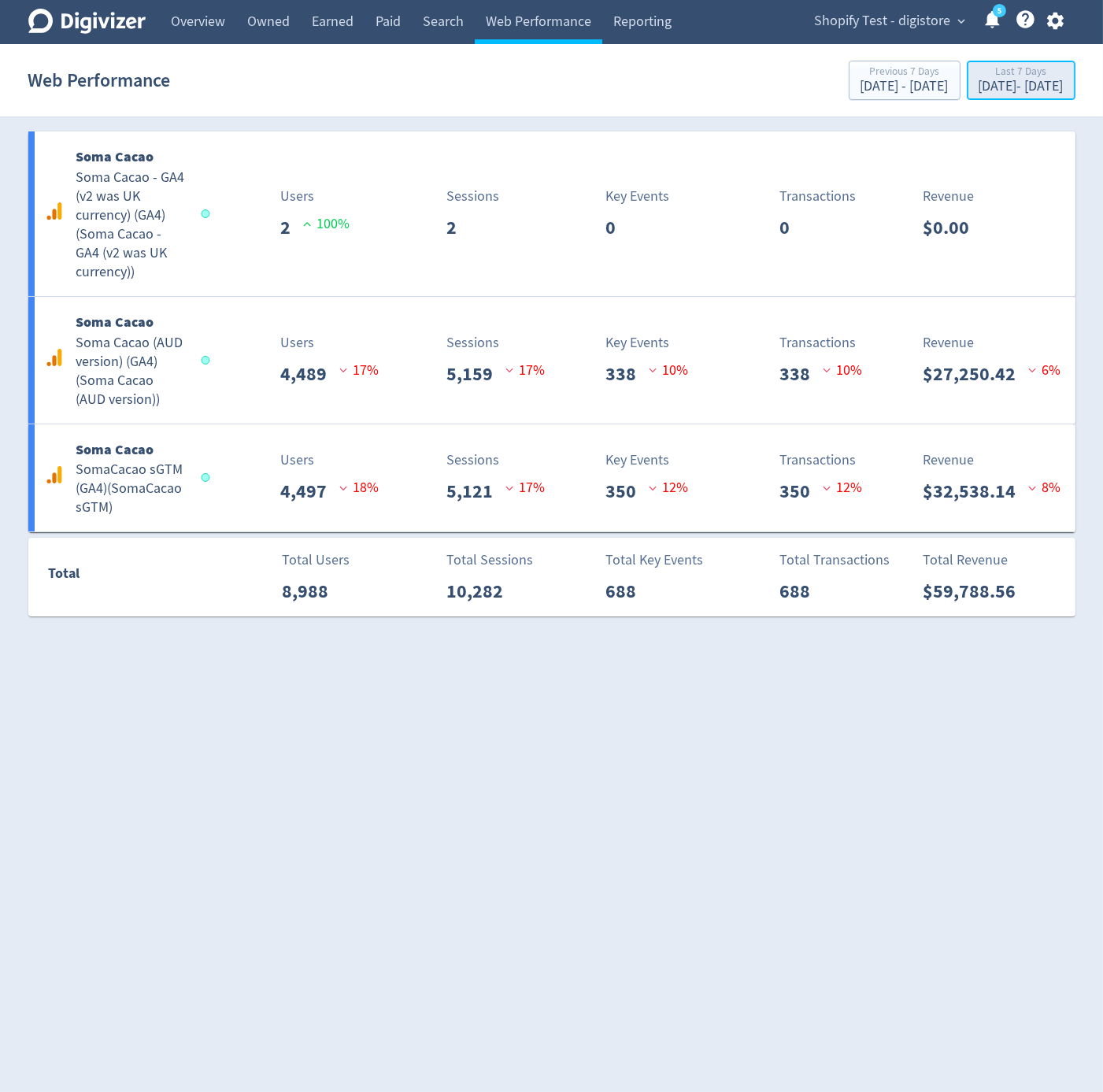
click at [990, 98] on button "Last 7 Days [DATE] - [DATE]" at bounding box center [1021, 80] width 109 height 40
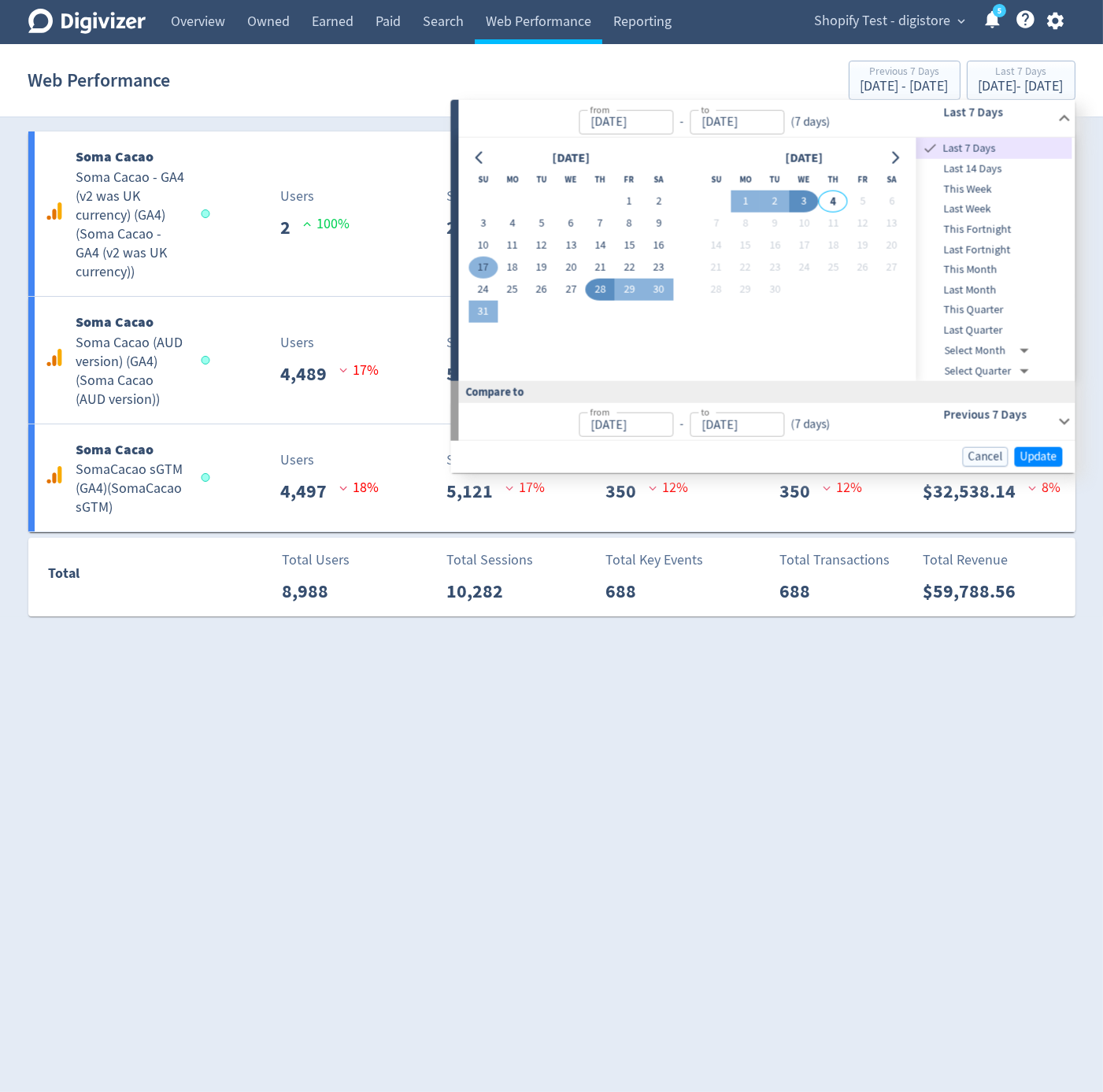
click at [492, 262] on button "17" at bounding box center [483, 267] width 29 height 22
type input "[DATE]"
click at [552, 253] on td "12" at bounding box center [542, 245] width 29 height 22
click at [552, 257] on td "19" at bounding box center [542, 267] width 29 height 22
click at [548, 257] on button "19" at bounding box center [542, 267] width 29 height 22
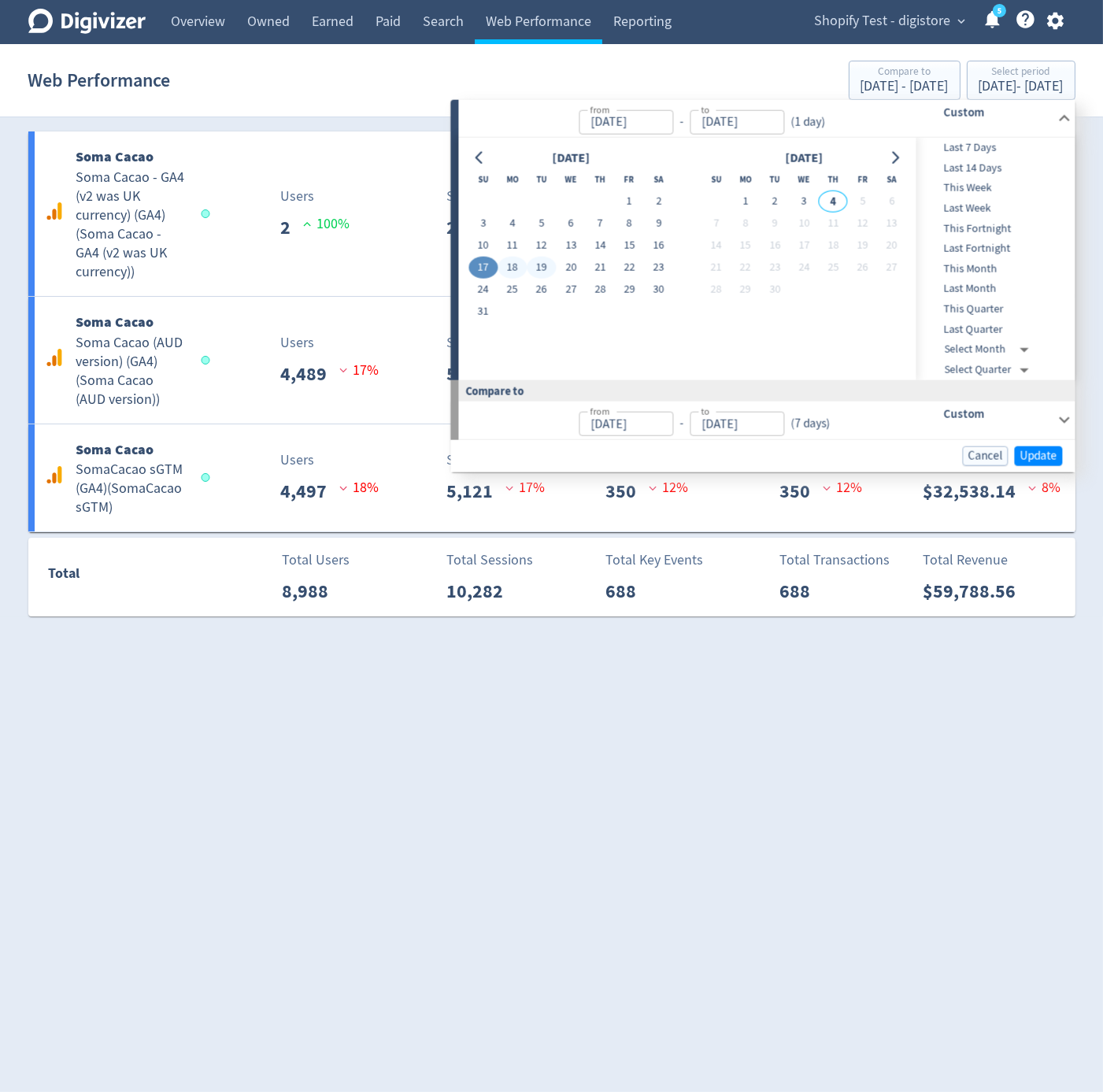
type input "[DATE]"
click at [1051, 453] on span "Update" at bounding box center [1038, 455] width 37 height 12
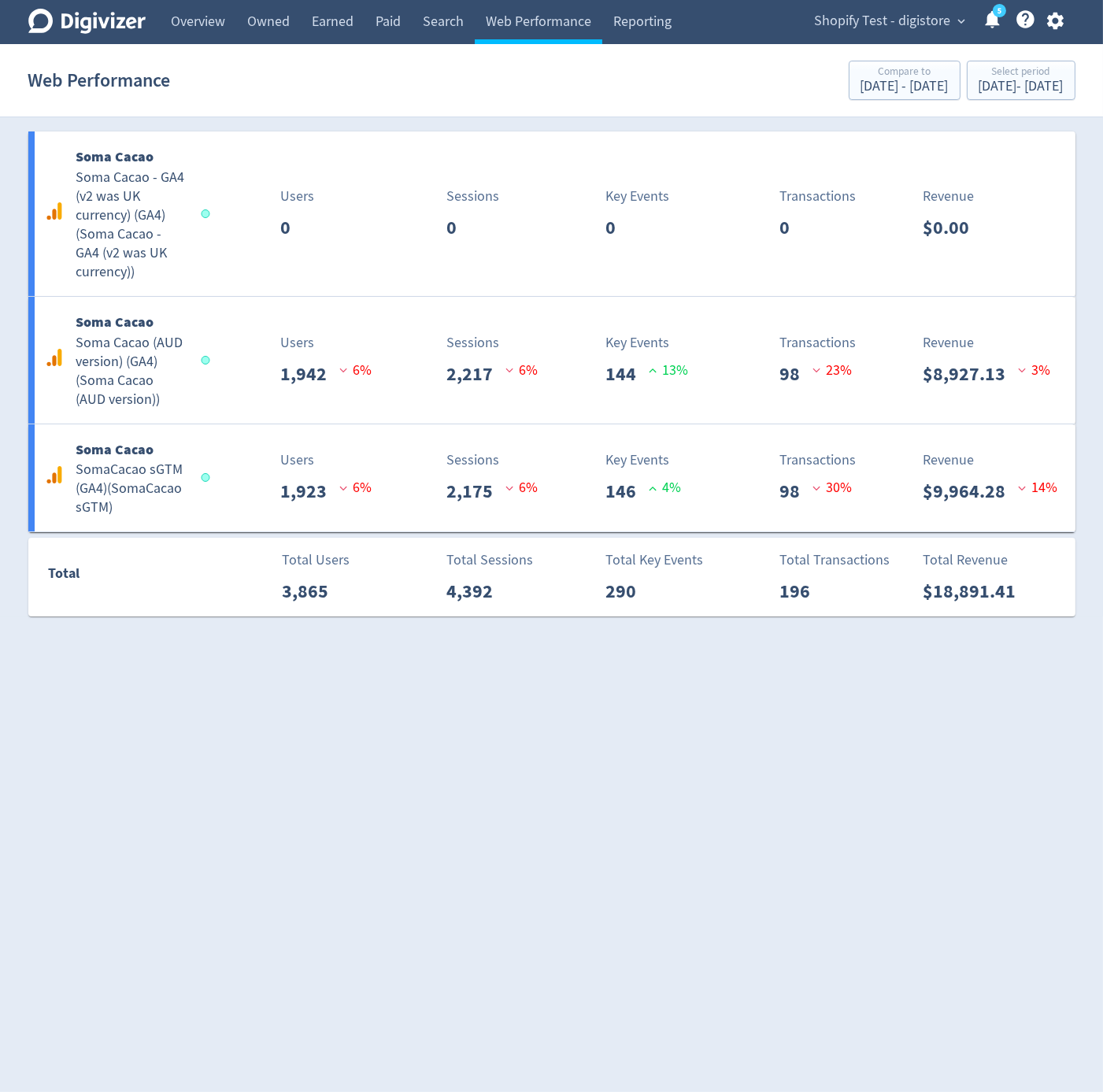
click at [986, 634] on html "Digivizer Logo [PERSON_NAME] Logo Overview Owned Earned Paid Search Web Perform…" at bounding box center [552, 317] width 1103 height 634
